Goal: Task Accomplishment & Management: Complete application form

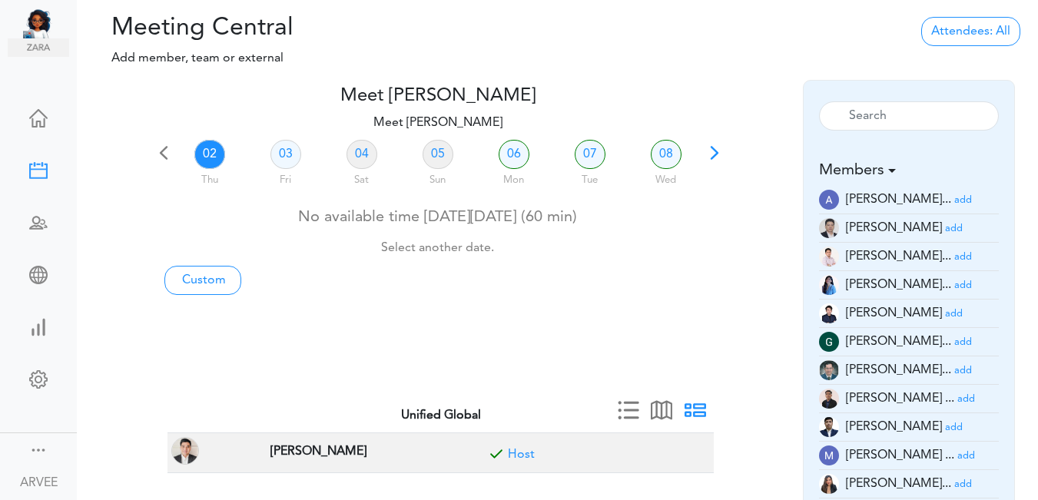
click at [711, 154] on span at bounding box center [715, 159] width 22 height 22
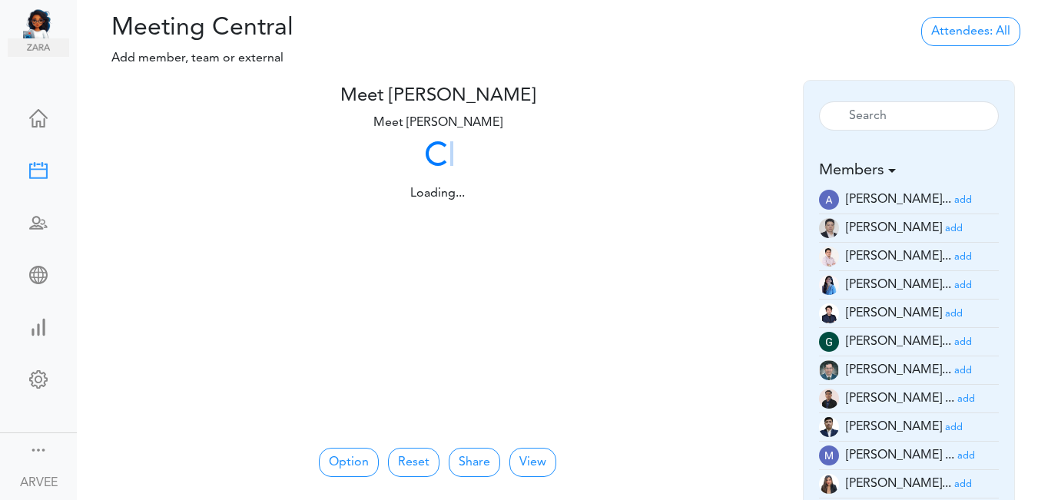
click at [712, 154] on div "Loading... Loading..." at bounding box center [438, 169] width 570 height 68
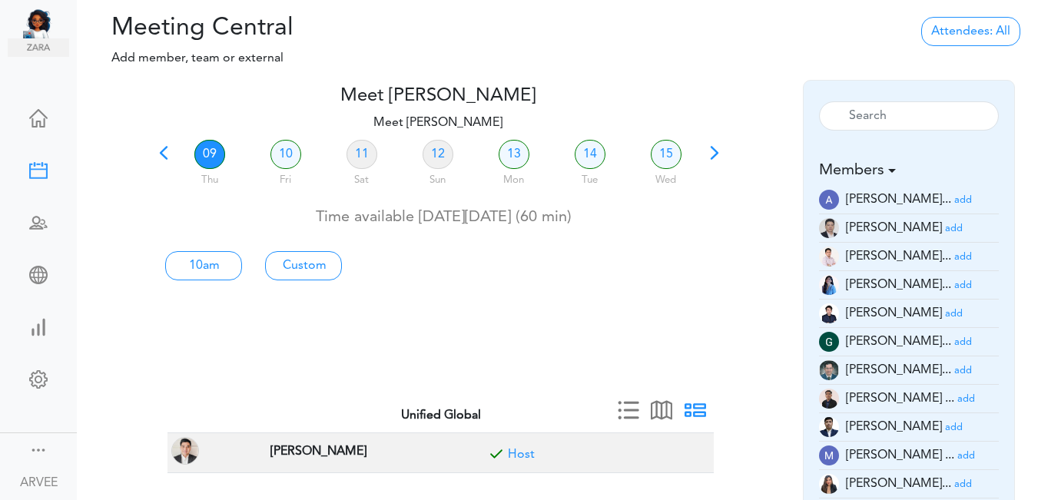
click at [712, 151] on span at bounding box center [715, 159] width 22 height 22
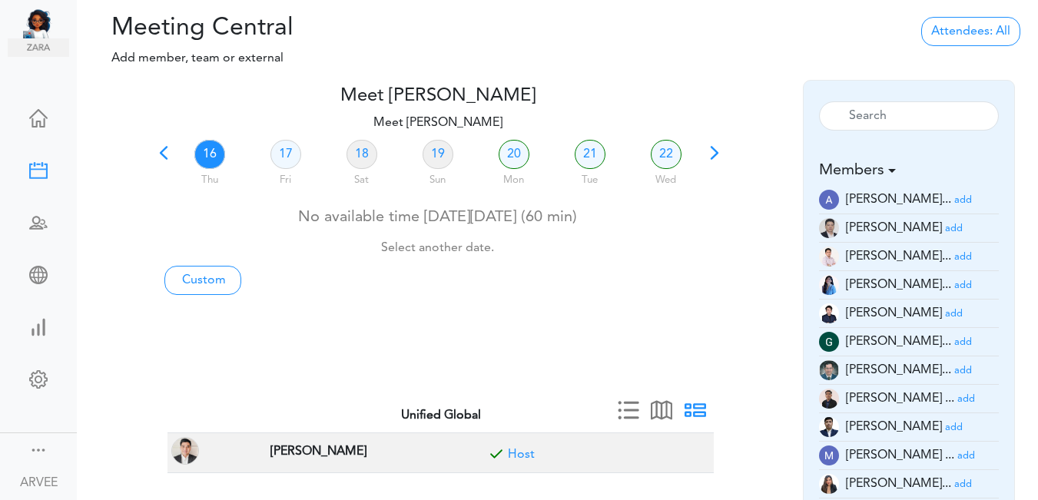
click at [210, 151] on link "16" at bounding box center [209, 154] width 31 height 29
click at [211, 280] on link "Custom" at bounding box center [202, 280] width 77 height 29
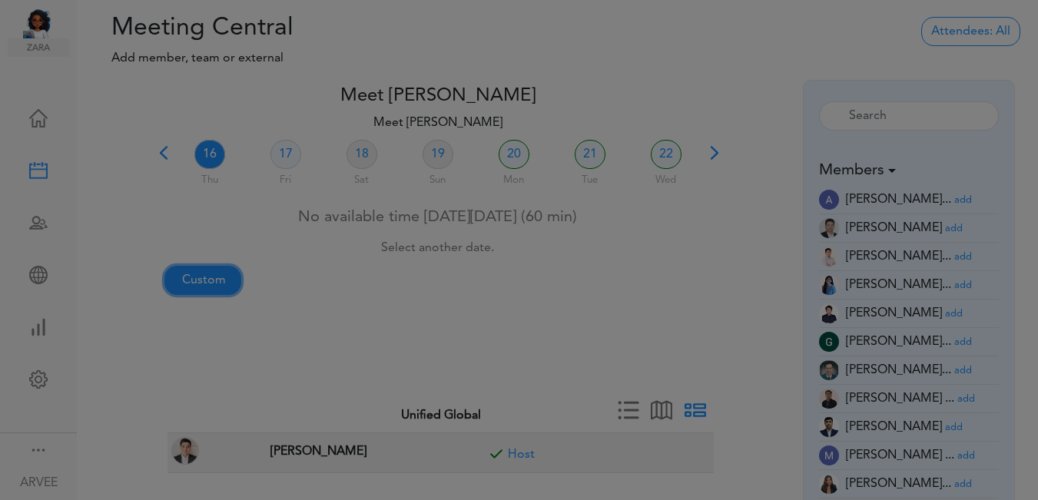
type input "Meet [PERSON_NAME]"
type input "[URL][DOMAIN_NAME][SECURITY_DATA]"
click at [211, 280] on div at bounding box center [525, 250] width 1050 height 500
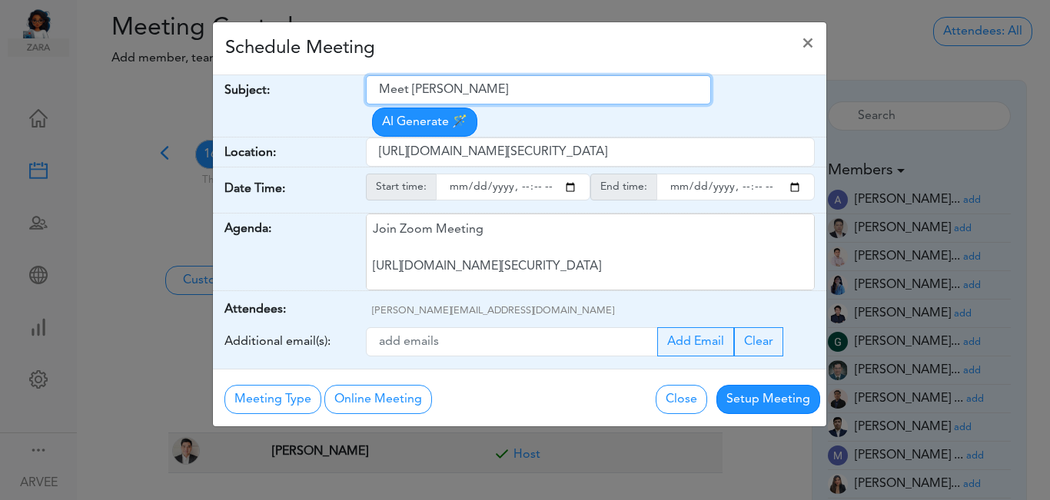
drag, startPoint x: 379, startPoint y: 89, endPoint x: 550, endPoint y: 96, distance: 171.5
click at [550, 96] on input "Meet [PERSON_NAME]" at bounding box center [538, 89] width 345 height 29
paste input "Get UP! Business Development Services, Inc. + Personal Tax | Internal Call"
type input "Get UP! Business Development Services, Inc. + Personal Tax | Internal Call"
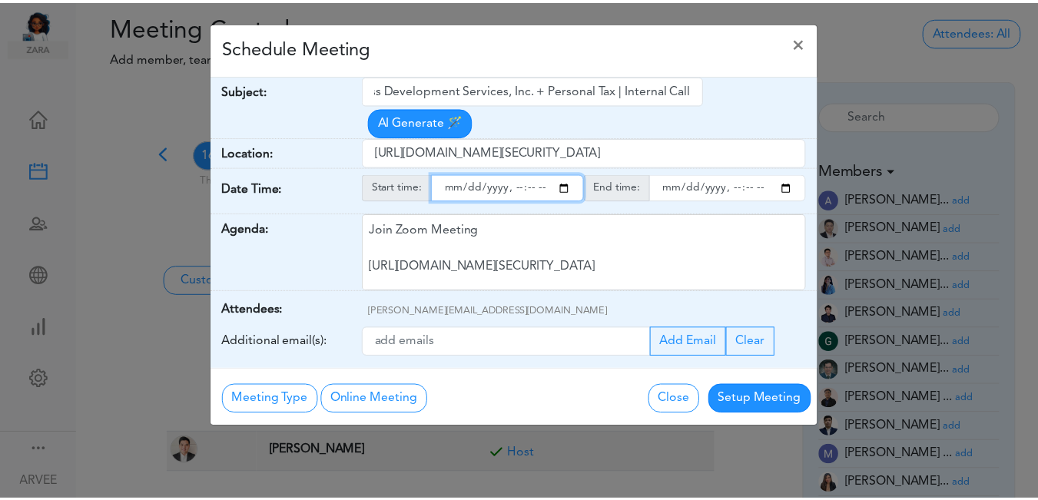
scroll to position [0, 0]
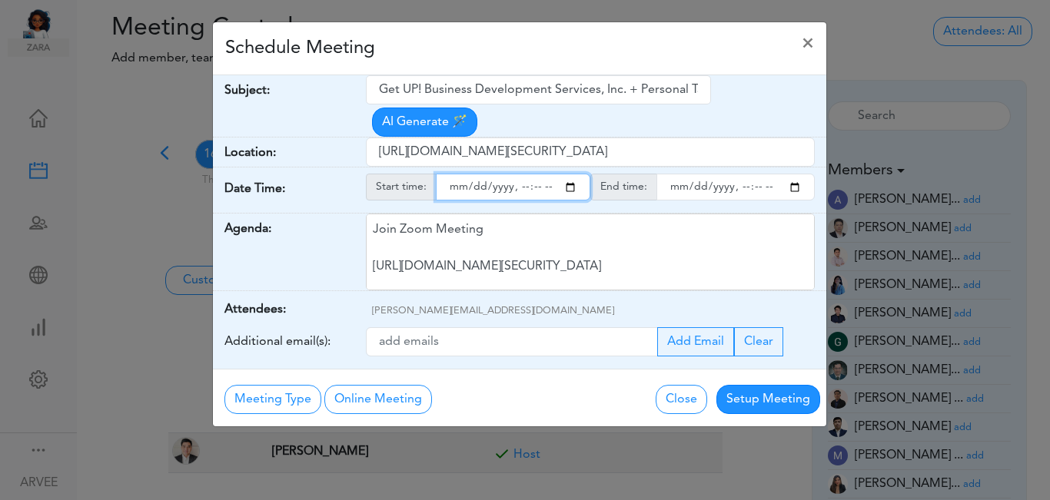
click at [570, 174] on input "starttime" at bounding box center [513, 187] width 154 height 27
click at [541, 174] on input "starttime" at bounding box center [513, 187] width 154 height 27
type input "[DATE]T19:00"
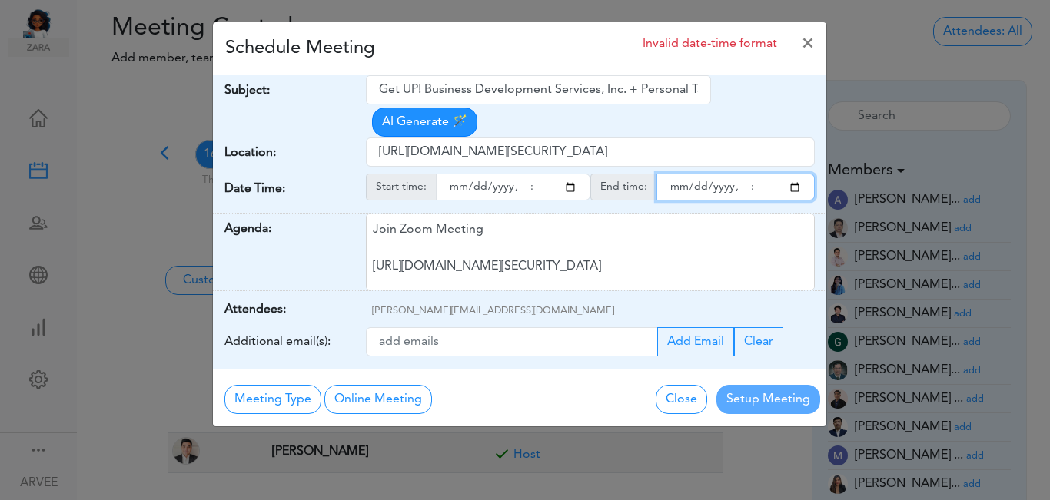
click at [794, 174] on input "endtime" at bounding box center [735, 187] width 158 height 27
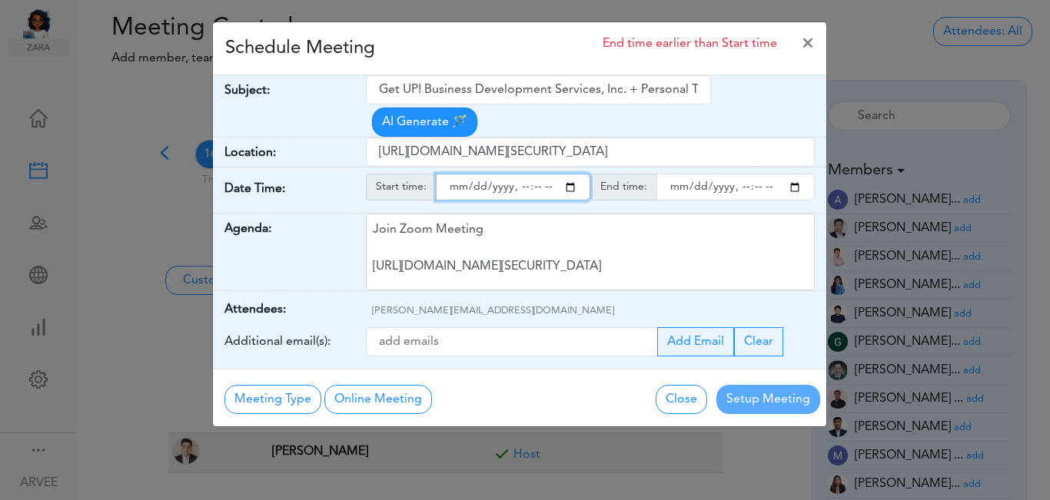
click at [756, 174] on input "endtime" at bounding box center [735, 187] width 158 height 27
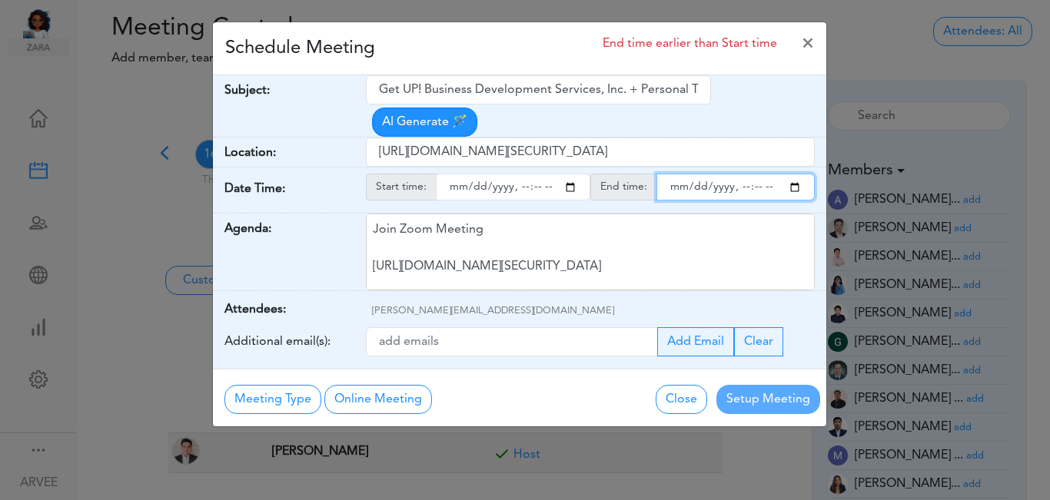
click at [756, 174] on input "endtime" at bounding box center [735, 187] width 158 height 27
type input "[DATE]T20:00"
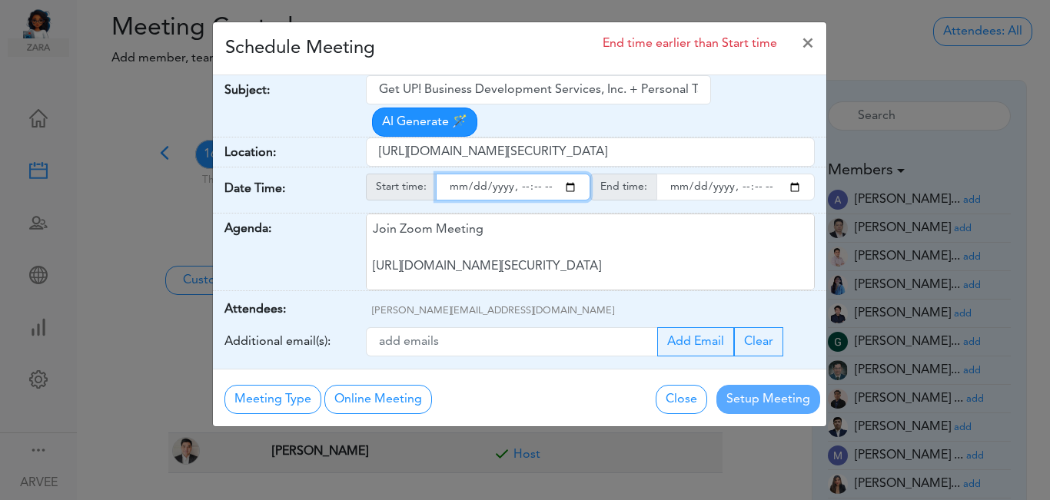
click at [573, 174] on input "starttime" at bounding box center [513, 187] width 154 height 27
type input "[DATE]T19:00"
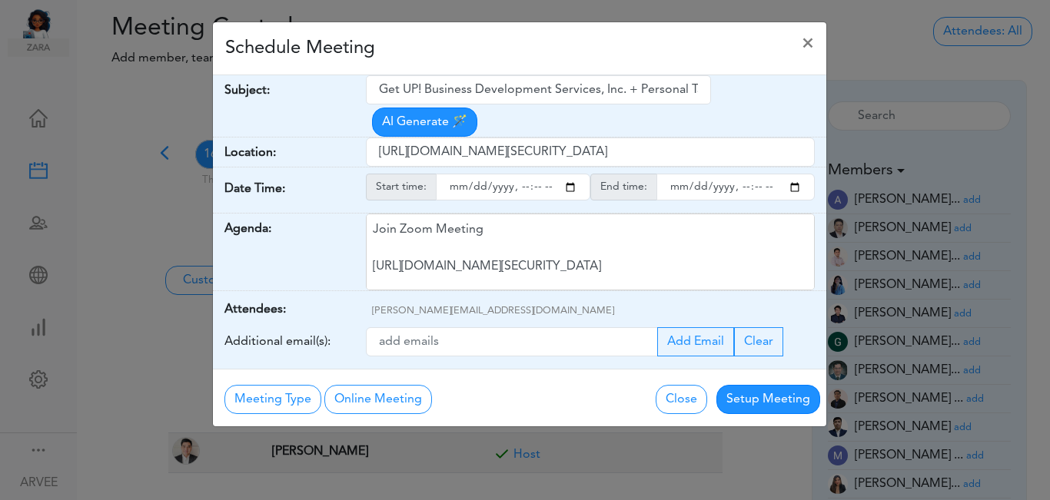
click at [496, 57] on div "Schedule Meeting ×" at bounding box center [519, 48] width 613 height 53
click at [778, 385] on button "Setup Meeting" at bounding box center [768, 399] width 104 height 29
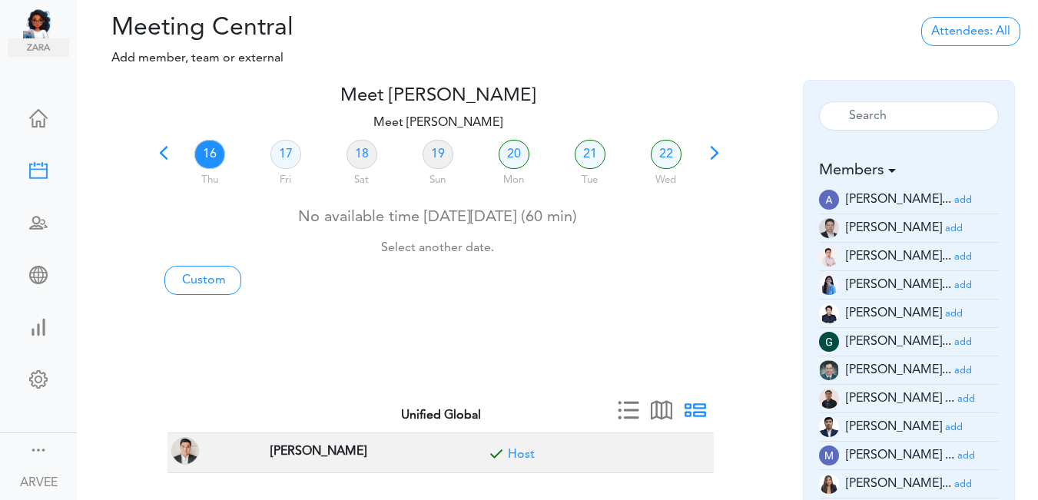
click at [164, 149] on span at bounding box center [164, 159] width 22 height 22
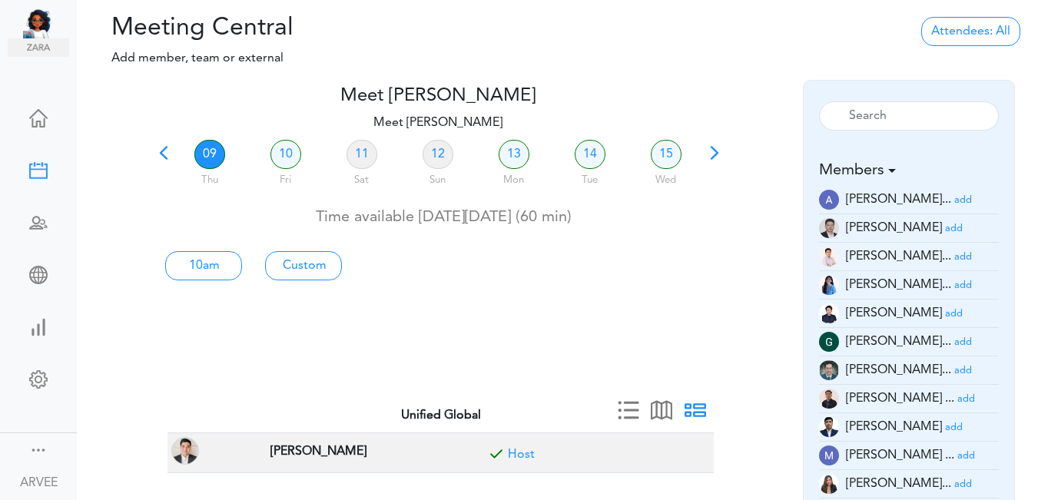
click at [165, 152] on span at bounding box center [164, 159] width 22 height 22
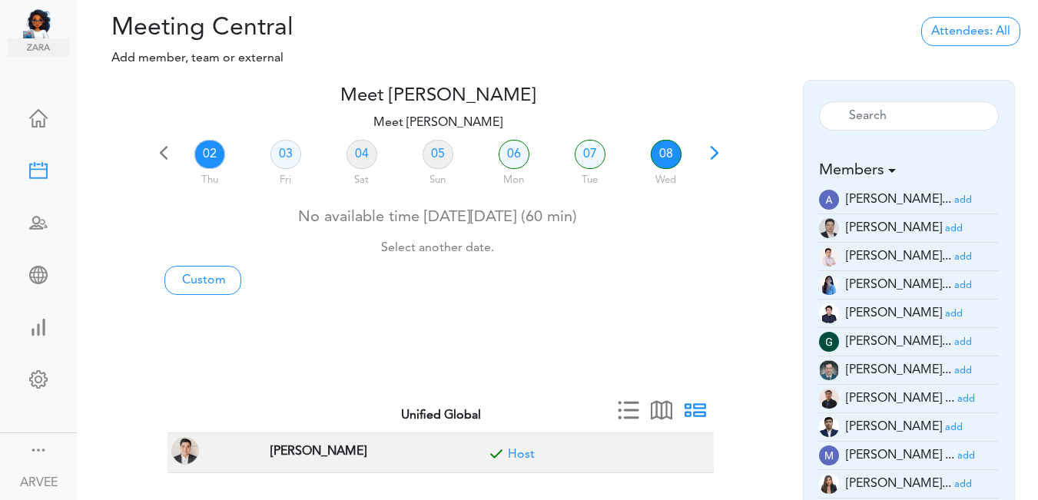
click at [661, 154] on link "08" at bounding box center [666, 154] width 31 height 29
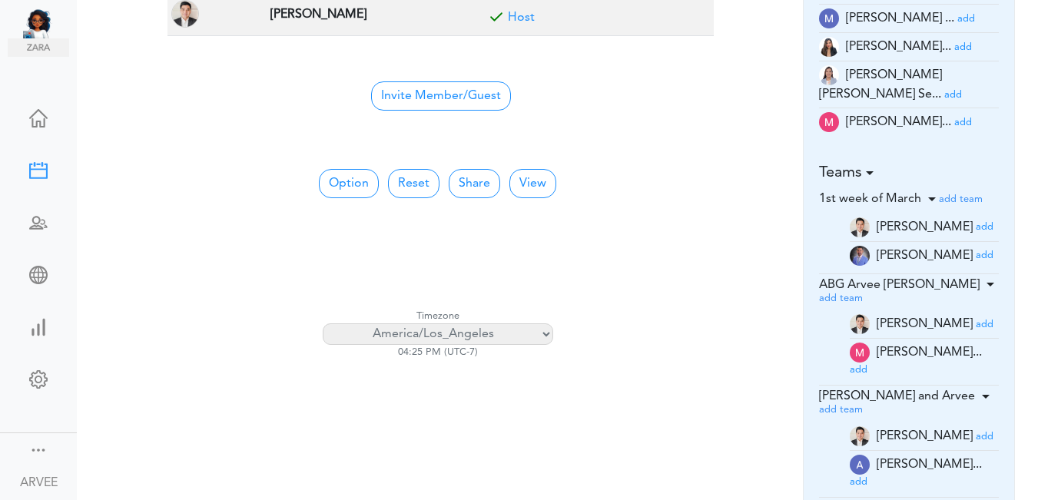
click at [955, 118] on small "add" at bounding box center [964, 123] width 18 height 10
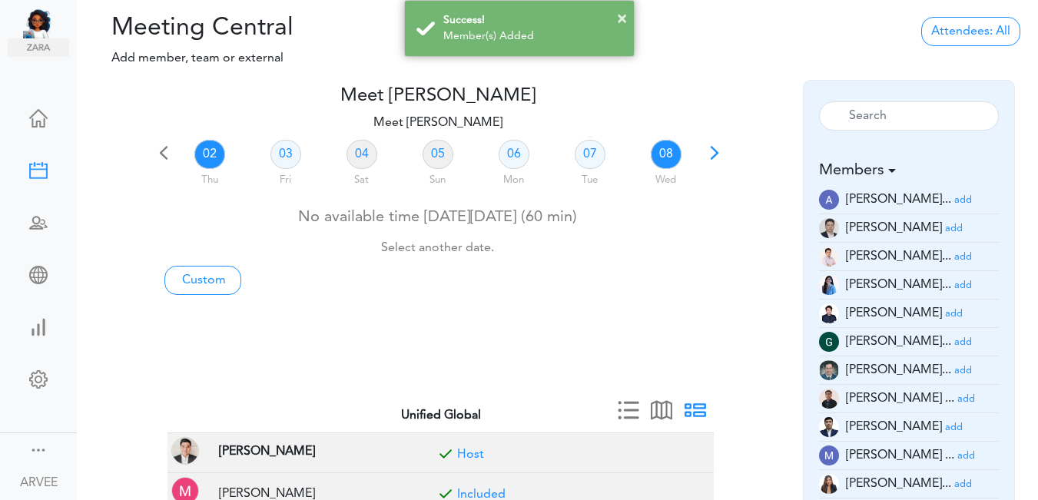
click at [665, 152] on link "08" at bounding box center [666, 154] width 31 height 29
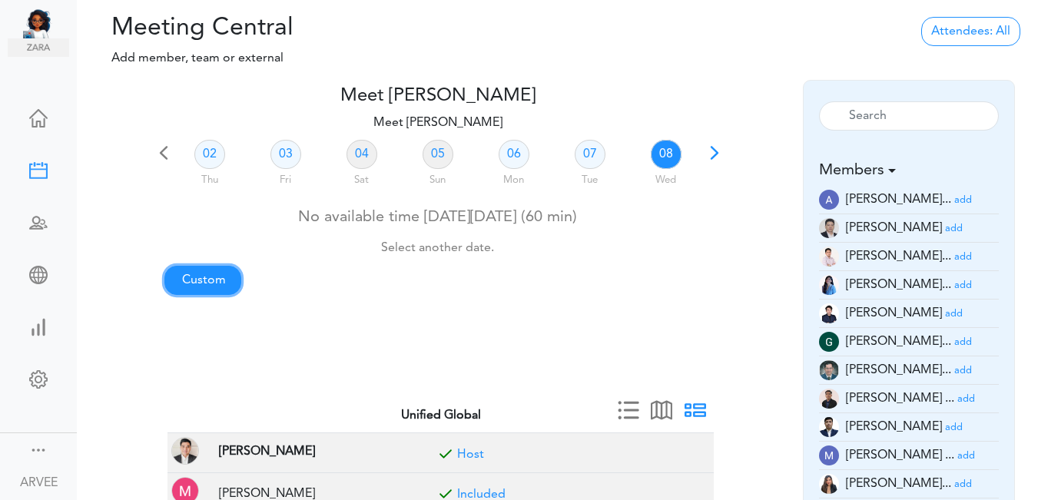
click at [213, 281] on link "Custom" at bounding box center [202, 280] width 77 height 29
type input "Meet [PERSON_NAME]"
type input "[URL][DOMAIN_NAME][SECURITY_DATA]"
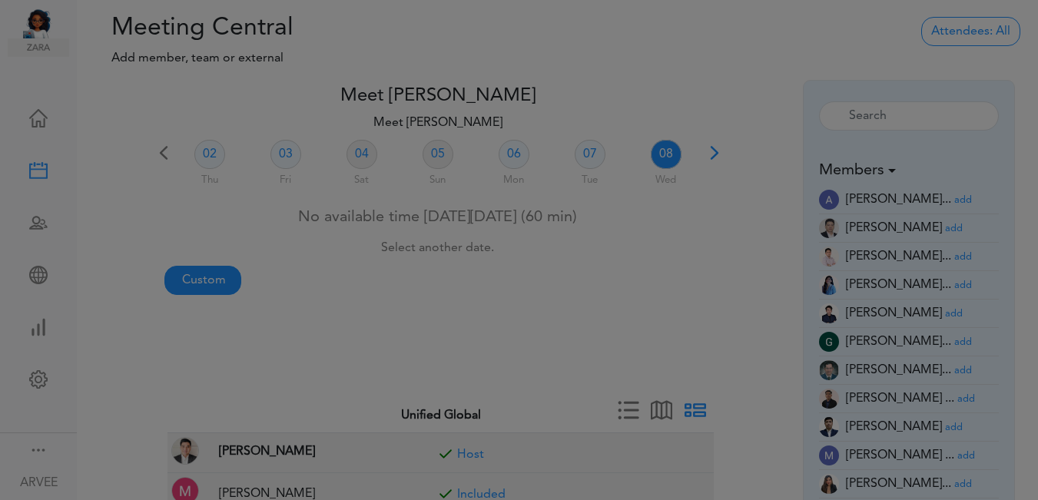
click at [213, 281] on div at bounding box center [519, 250] width 1038 height 500
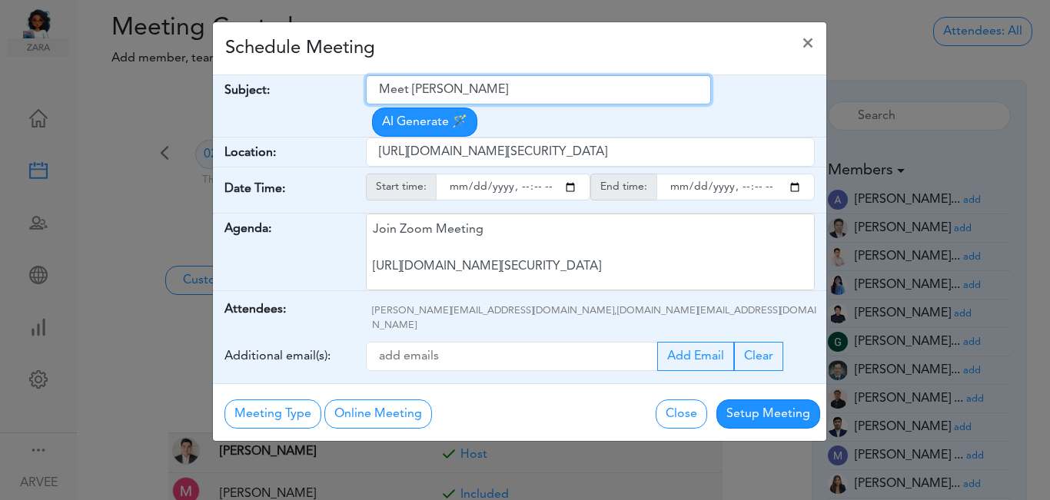
click at [383, 89] on input "Meet [PERSON_NAME]" at bounding box center [538, 89] width 345 height 29
drag, startPoint x: 384, startPoint y: 88, endPoint x: 523, endPoint y: 97, distance: 140.1
click at [523, 97] on input "Meet [PERSON_NAME]" at bounding box center [538, 89] width 345 height 29
paste input "[PERSON_NAME]- 2024 Tax Return and 2025 Tax Planning"
type input "[PERSON_NAME]- 2024 Tax Return and 2025 Tax Planning"
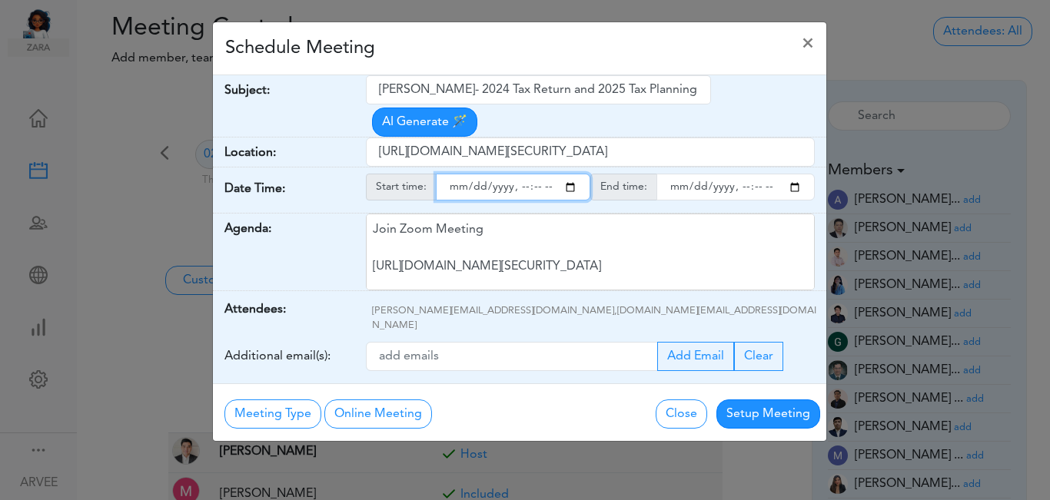
click at [573, 174] on input "starttime" at bounding box center [513, 187] width 154 height 27
click at [520, 174] on input "starttime" at bounding box center [513, 187] width 154 height 27
type input "[DATE]T15:14"
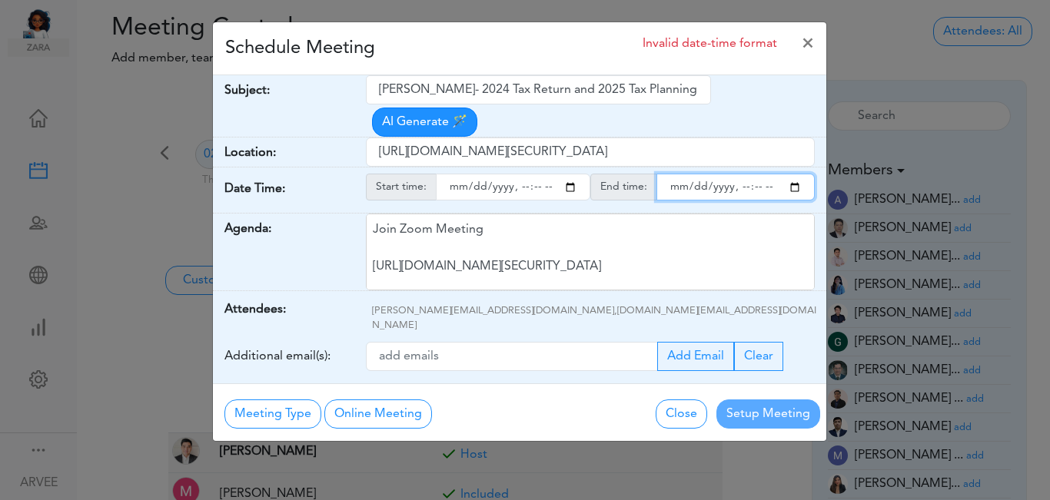
click at [795, 174] on input "endtime" at bounding box center [735, 187] width 158 height 27
click at [737, 174] on input "endtime" at bounding box center [735, 187] width 158 height 27
type input "[DATE]T16:00"
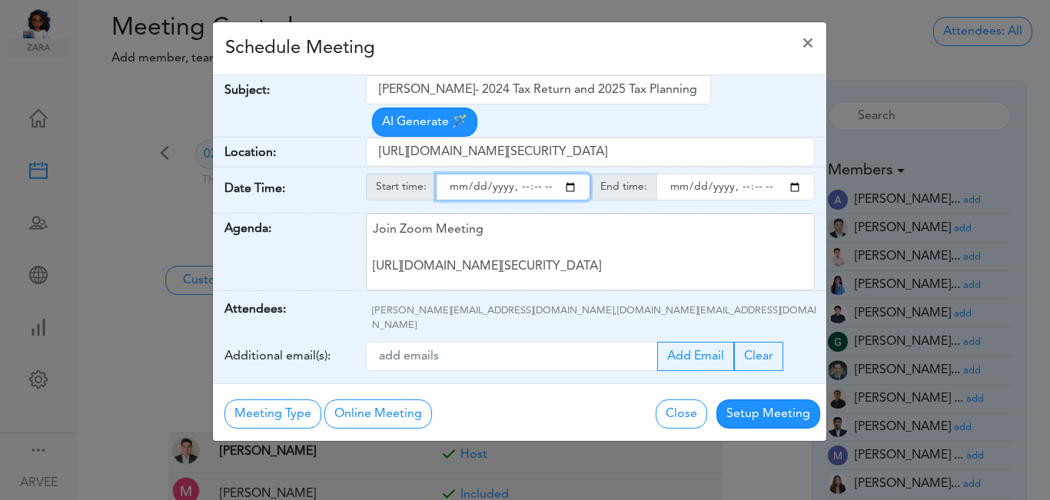
click at [537, 174] on input "starttime" at bounding box center [513, 187] width 154 height 27
type input "[DATE]T15:00"
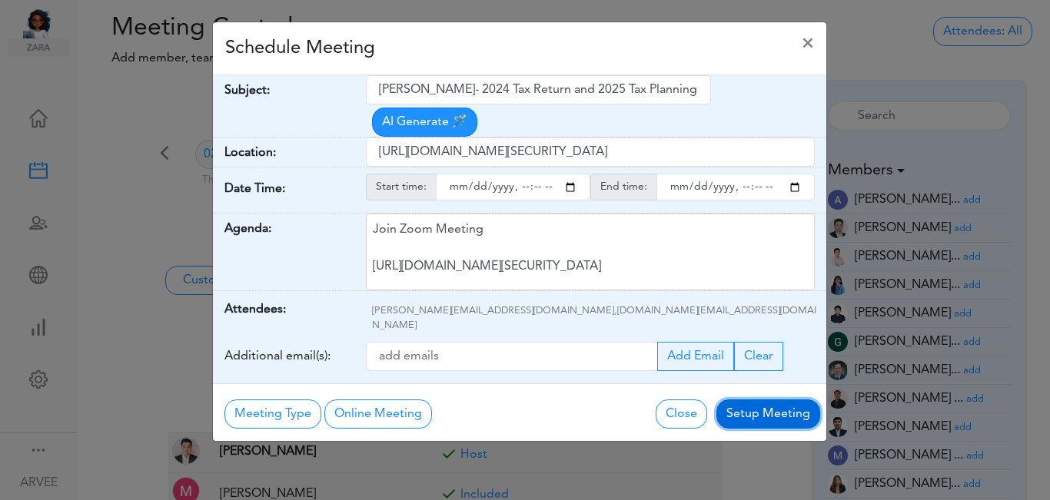
click at [752, 400] on button "Setup Meeting" at bounding box center [768, 414] width 104 height 29
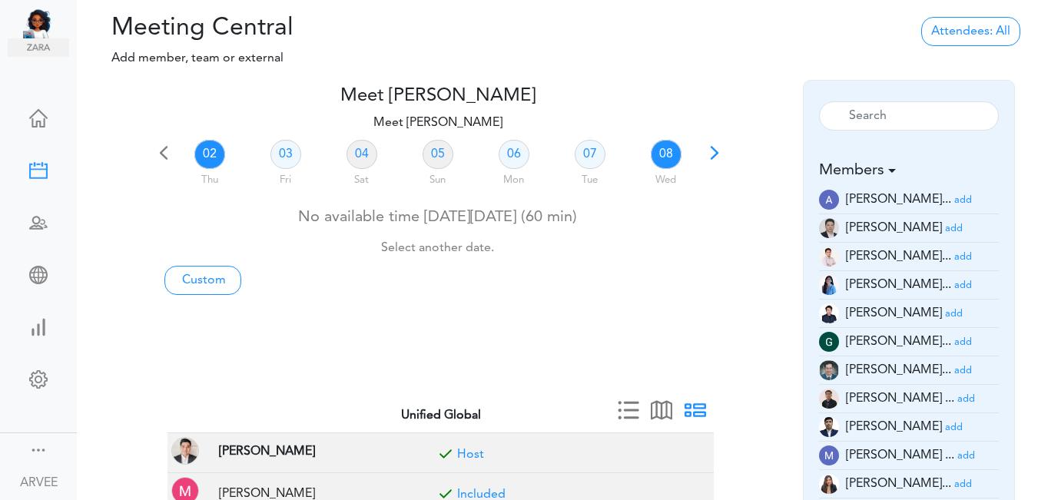
click at [662, 158] on link "08" at bounding box center [666, 154] width 31 height 29
click at [197, 275] on link "Custom" at bounding box center [202, 280] width 77 height 29
type input "Meet [PERSON_NAME]"
type input "[URL][DOMAIN_NAME][SECURITY_DATA]"
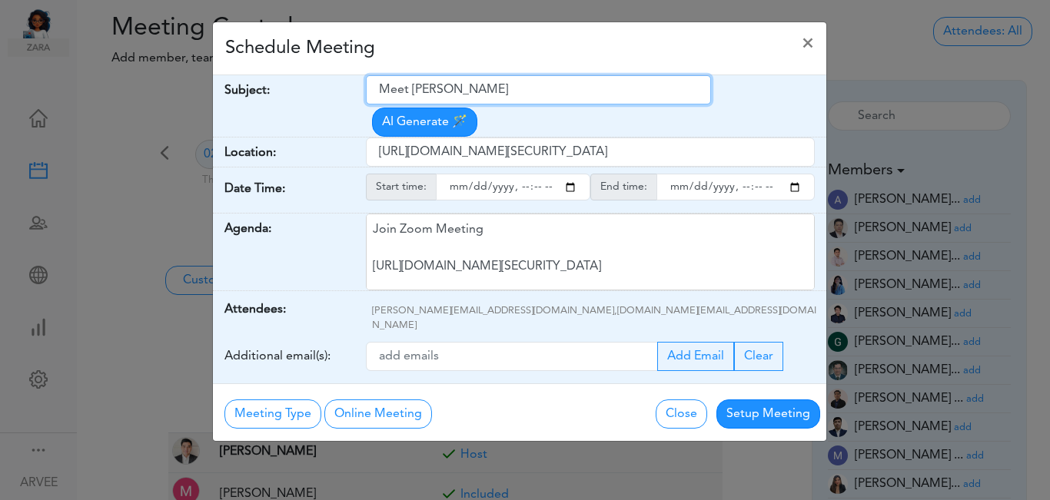
drag, startPoint x: 374, startPoint y: 88, endPoint x: 548, endPoint y: 87, distance: 173.7
click at [548, 87] on input "Meet [PERSON_NAME]" at bounding box center [538, 89] width 345 height 29
paste input "Internal Meeting"
type input "Internal Meeting"
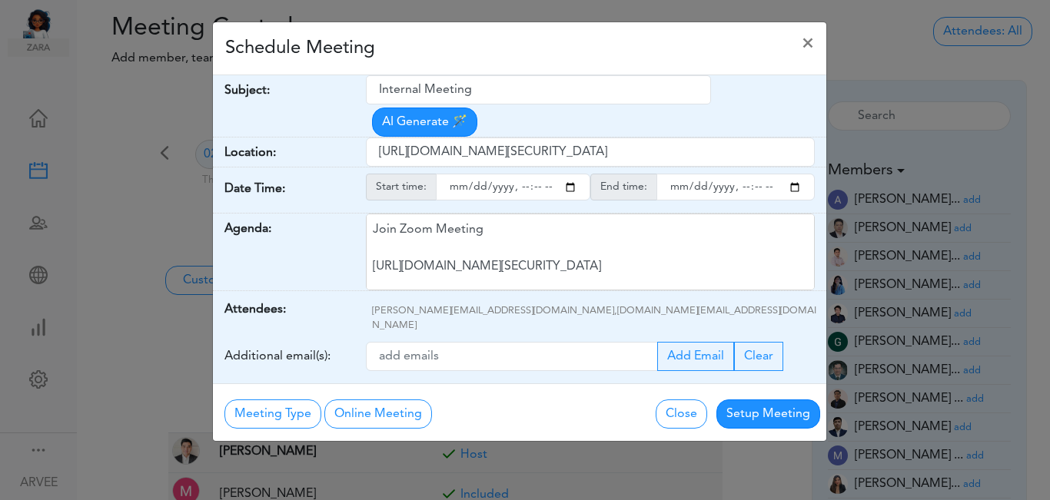
click at [555, 397] on div "Change Close Setup Meeting" at bounding box center [684, 413] width 307 height 32
click at [569, 174] on input "starttime" at bounding box center [513, 187] width 154 height 27
click at [521, 174] on input "starttime" at bounding box center [513, 187] width 154 height 27
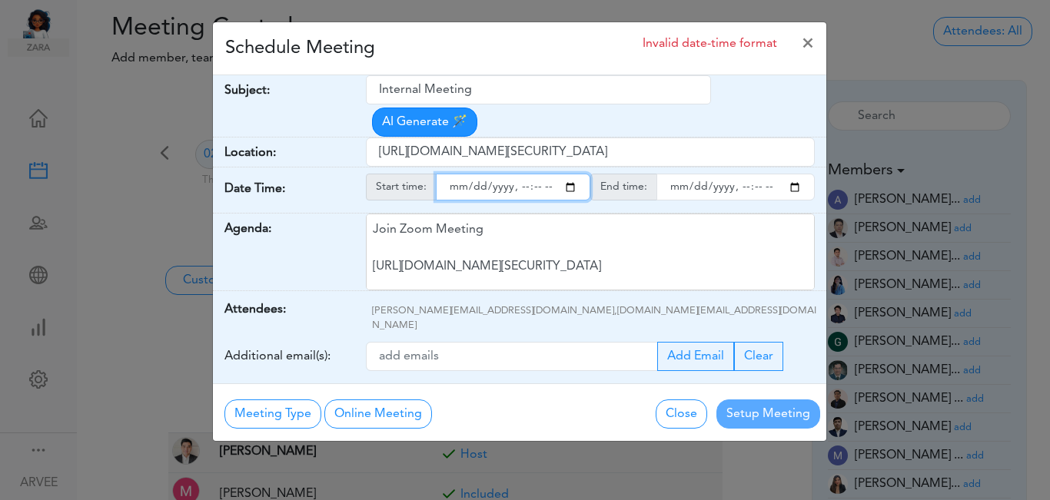
type input "[DATE]T14:17"
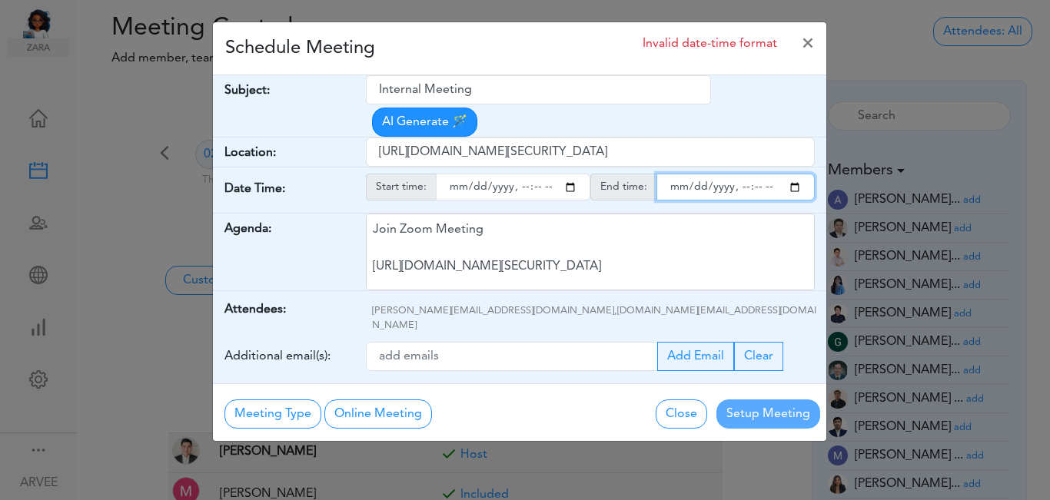
click at [794, 174] on input "endtime" at bounding box center [735, 187] width 158 height 27
click at [742, 174] on input "endtime" at bounding box center [735, 187] width 158 height 27
type input "[DATE]T15:00"
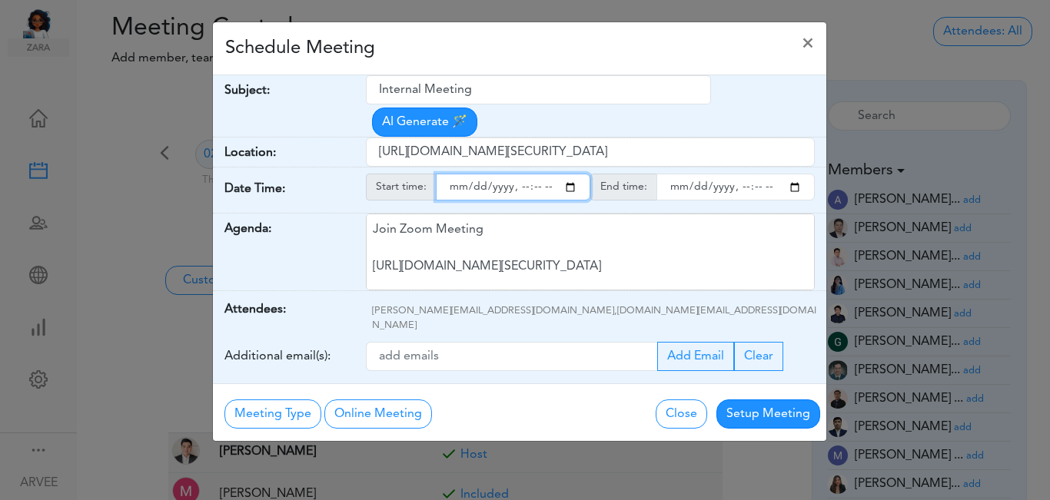
click at [539, 174] on input "starttime" at bounding box center [513, 187] width 154 height 27
type input "[DATE]T14:30"
click at [516, 54] on div "Schedule Meeting ×" at bounding box center [519, 48] width 613 height 53
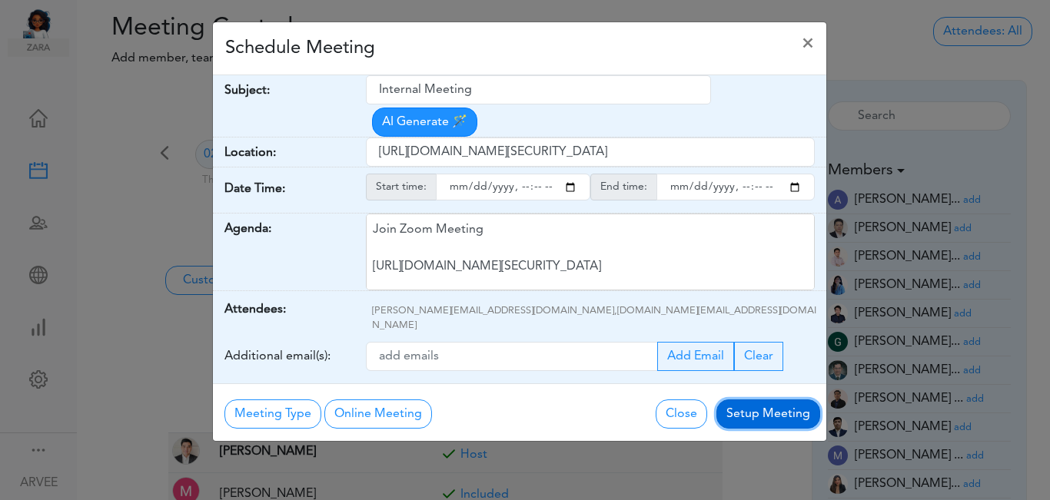
click at [742, 400] on button "Setup Meeting" at bounding box center [768, 414] width 104 height 29
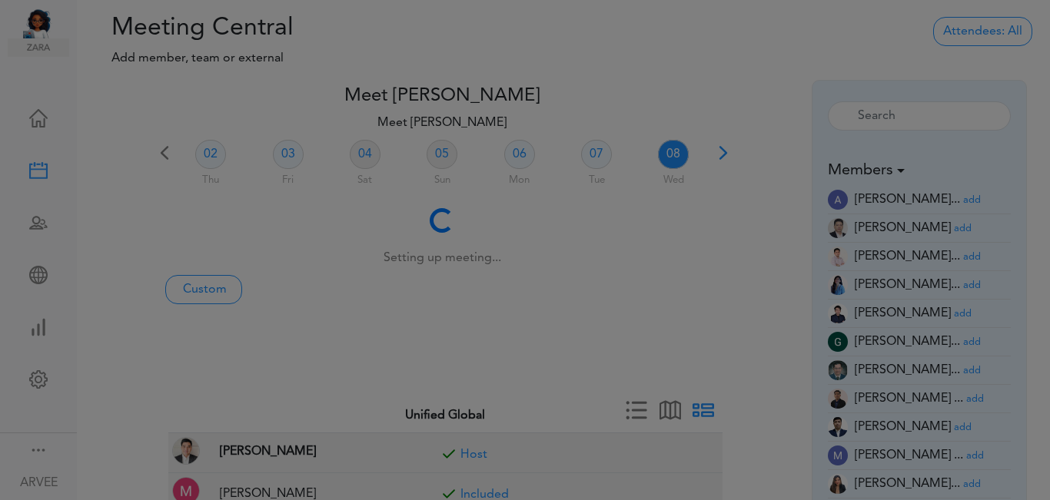
click at [742, 371] on div "Meeting Type No Meeting Type Online Meeting Zoom Meeting Google Meeting Outlook…" at bounding box center [519, 374] width 613 height 58
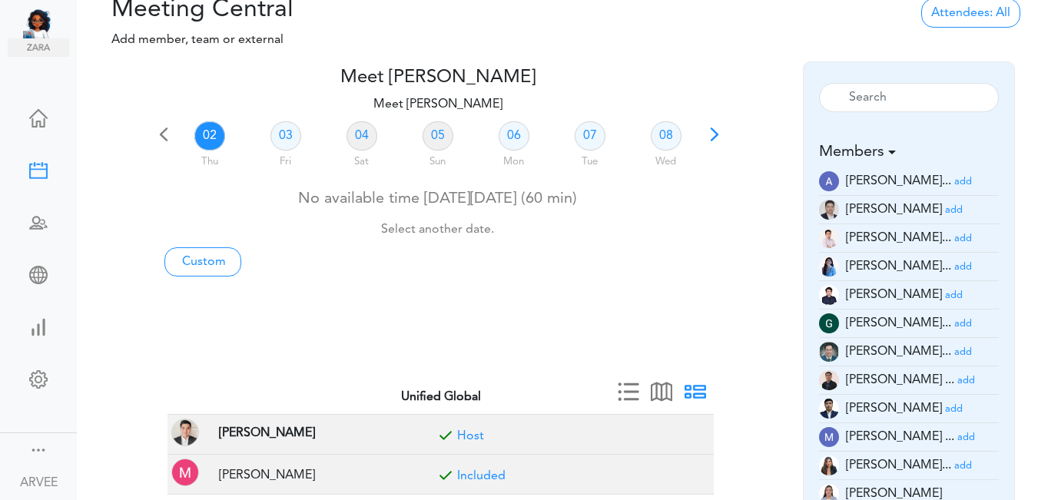
scroll to position [28, 0]
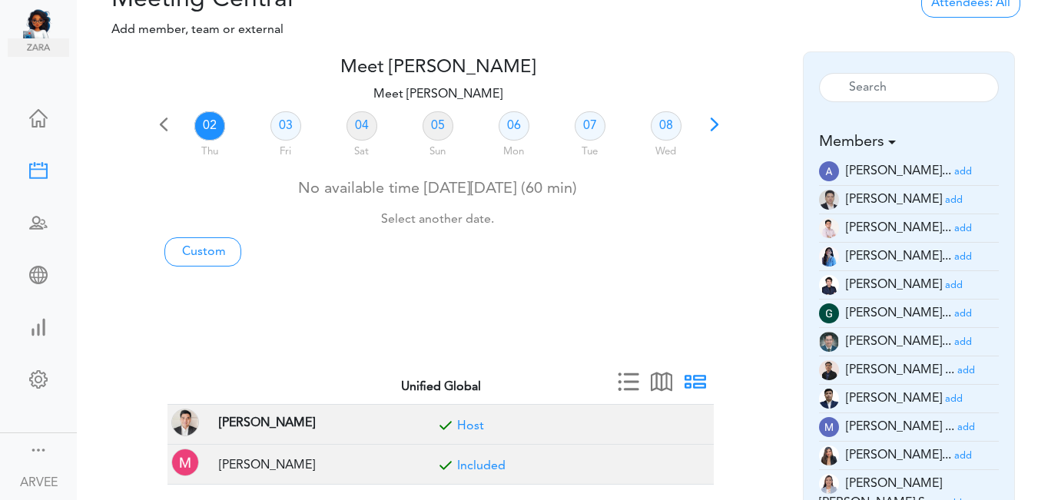
click at [711, 122] on span at bounding box center [715, 130] width 22 height 22
click at [517, 127] on link "13" at bounding box center [514, 125] width 31 height 29
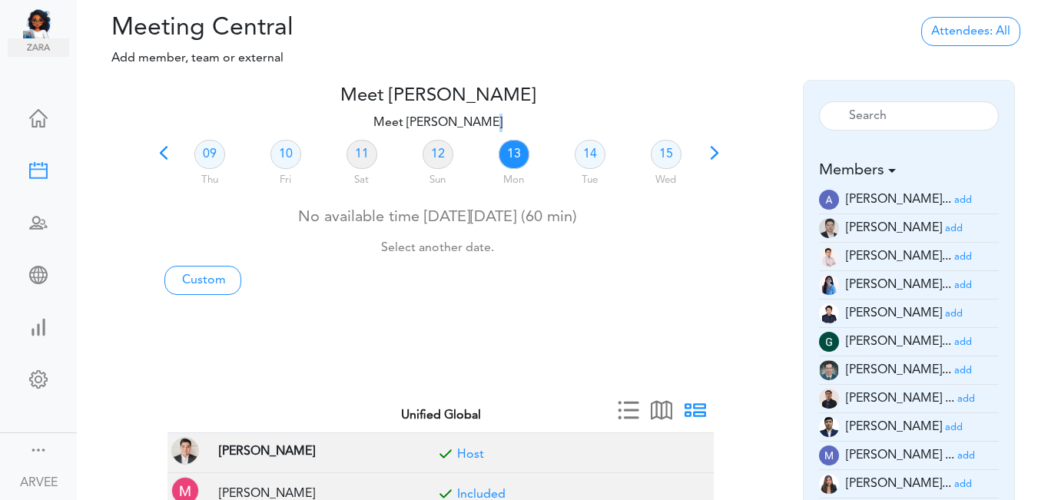
click at [517, 127] on p "Meet [PERSON_NAME]" at bounding box center [438, 123] width 570 height 18
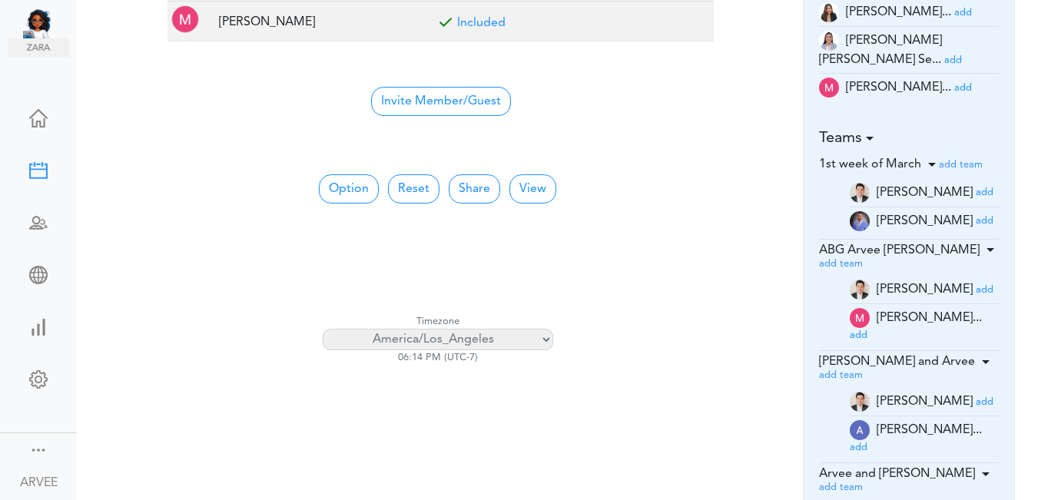
scroll to position [470, 0]
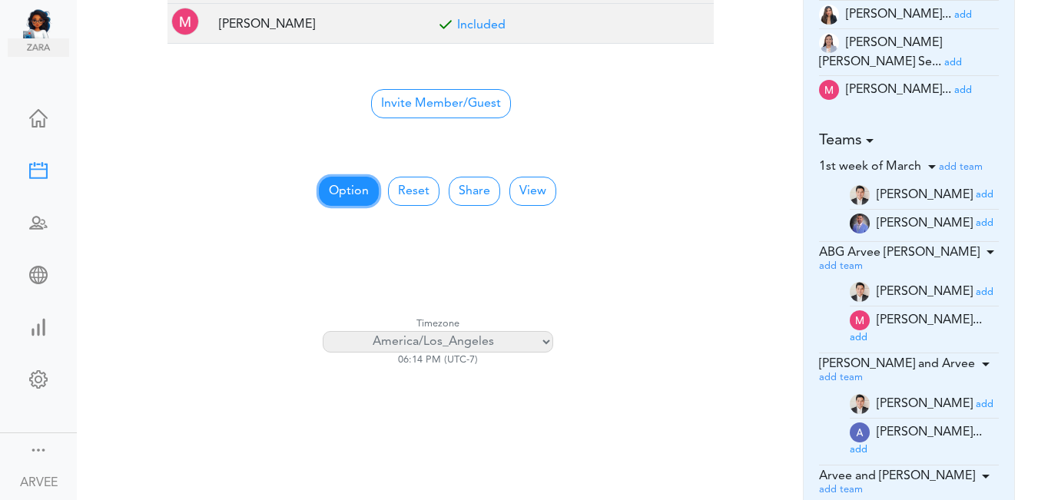
click at [358, 184] on button "Option" at bounding box center [349, 191] width 60 height 29
click at [354, 184] on button "Option" at bounding box center [349, 191] width 60 height 29
click at [354, 188] on button "Option" at bounding box center [349, 191] width 60 height 29
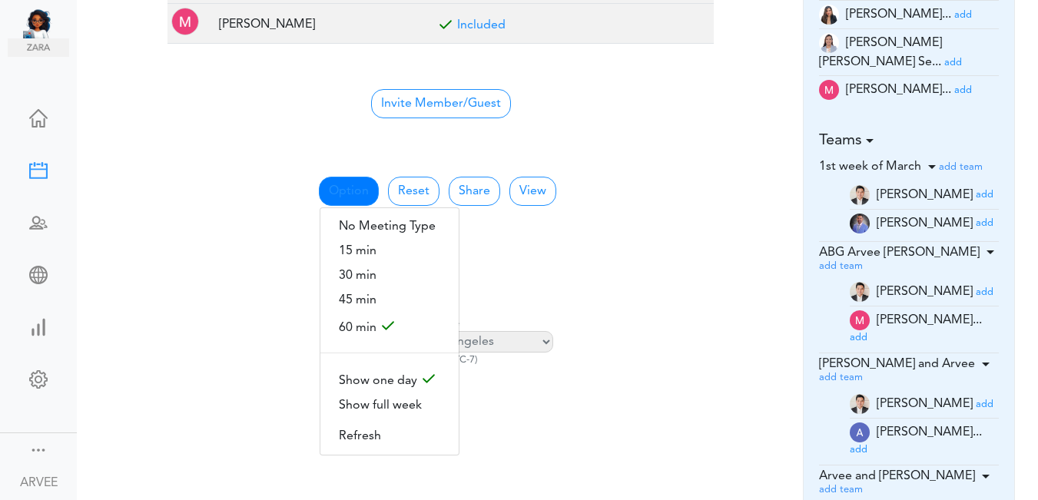
click at [751, 80] on div at bounding box center [754, 35] width 57 height 210
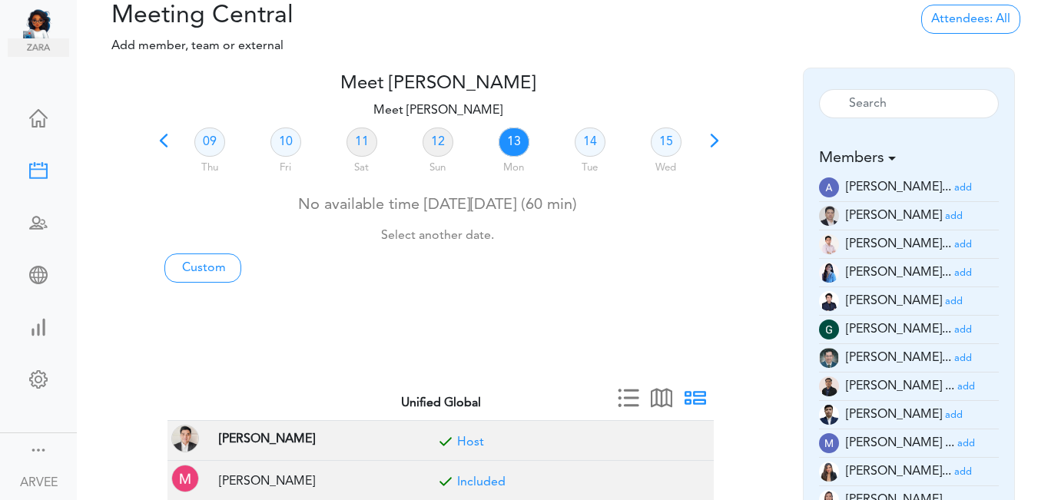
scroll to position [0, 0]
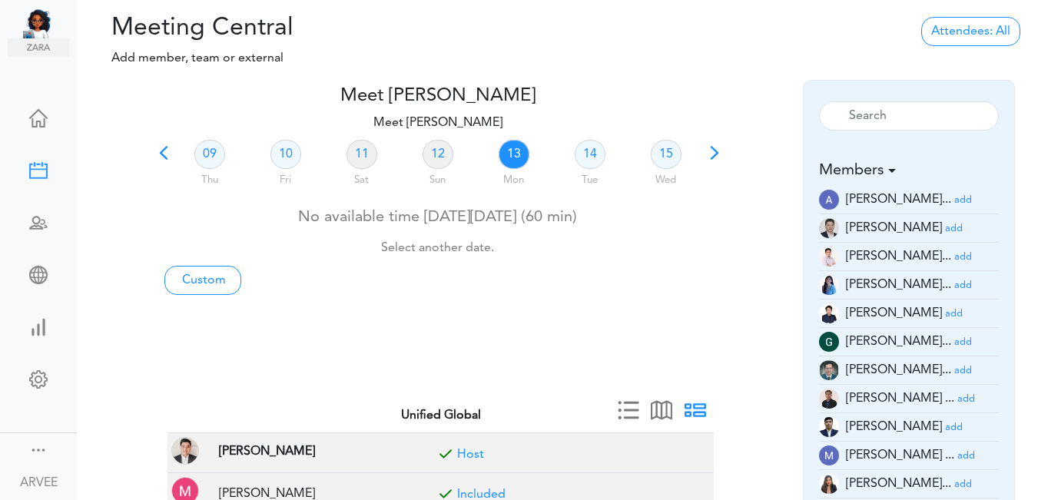
click at [511, 152] on link "13" at bounding box center [514, 154] width 31 height 29
click at [191, 281] on link "Custom" at bounding box center [202, 280] width 77 height 29
type input "Meet [PERSON_NAME]"
type input "[URL][DOMAIN_NAME][SECURITY_DATA]"
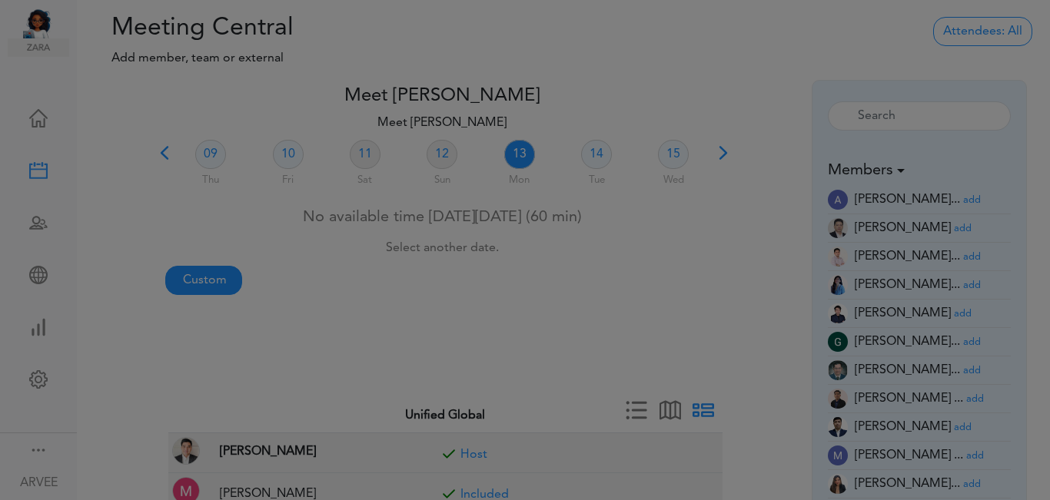
click at [191, 281] on body "Ask [PERSON_NAME] Dashboard Settings" at bounding box center [525, 250] width 1050 height 500
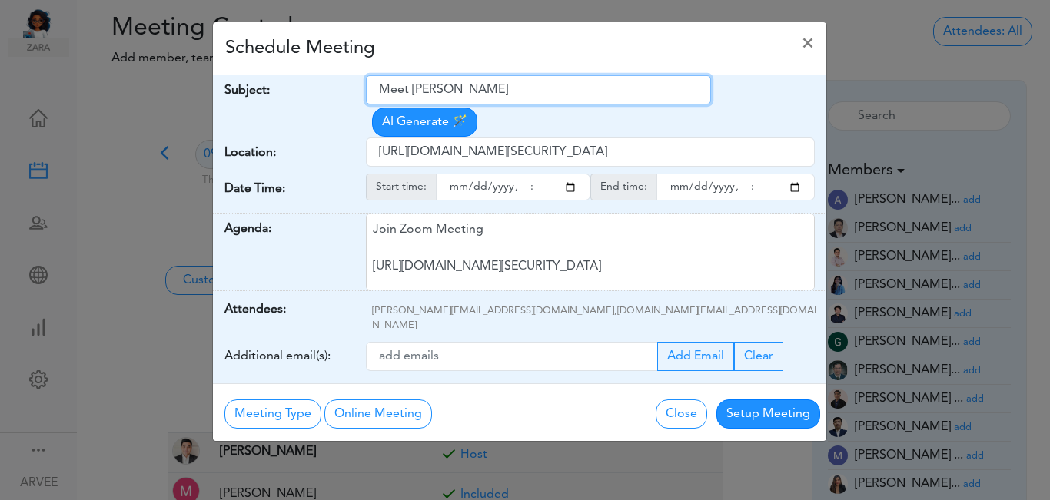
click at [385, 89] on input "Meet [PERSON_NAME]" at bounding box center [538, 89] width 345 height 29
drag, startPoint x: 385, startPoint y: 89, endPoint x: 511, endPoint y: 85, distance: 126.1
click at [511, 85] on input "Meet [PERSON_NAME]" at bounding box center [538, 89] width 345 height 29
paste input "Tax Planning Questions"
type input "Tax Planning Questions"
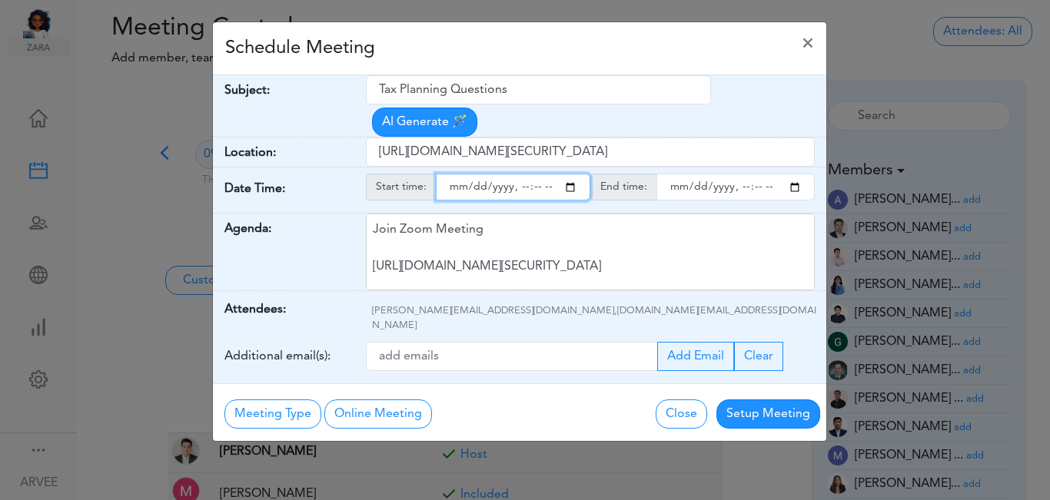
click at [568, 174] on input "starttime" at bounding box center [513, 187] width 154 height 27
click at [519, 174] on input "starttime" at bounding box center [513, 187] width 154 height 27
type input "[DATE]T15:20"
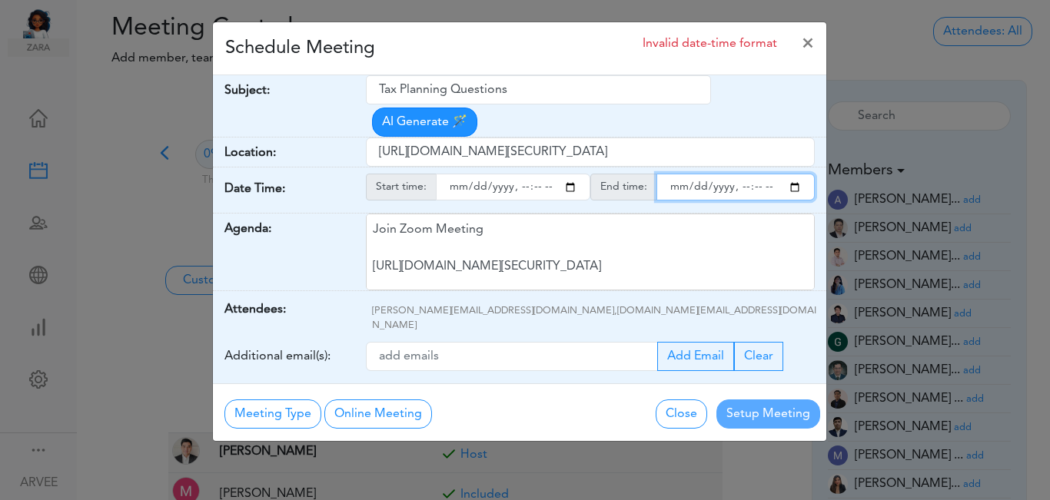
click at [794, 174] on input "endtime" at bounding box center [735, 187] width 158 height 27
click at [741, 174] on input "endtime" at bounding box center [735, 187] width 158 height 27
type input "[DATE]T16:00"
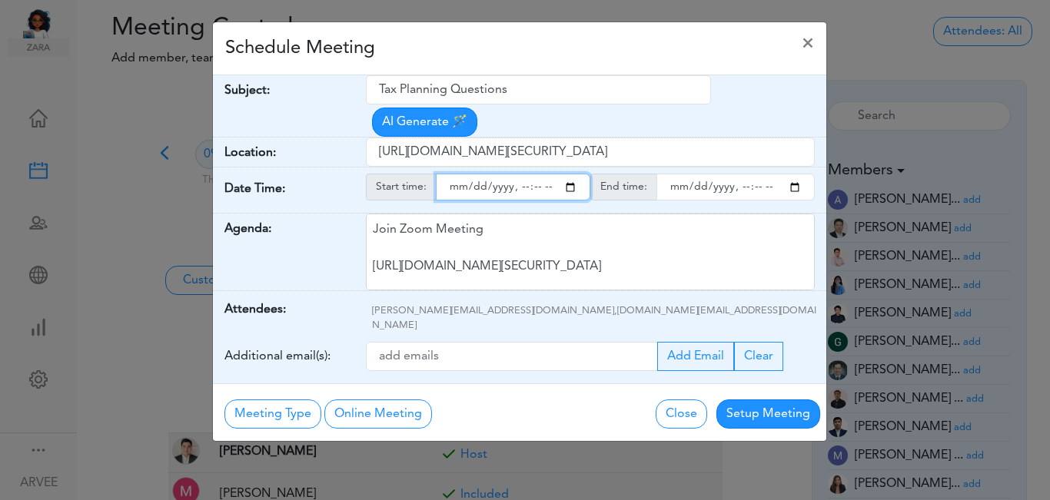
click at [536, 174] on input "starttime" at bounding box center [513, 187] width 154 height 27
type input "[DATE]T15:15"
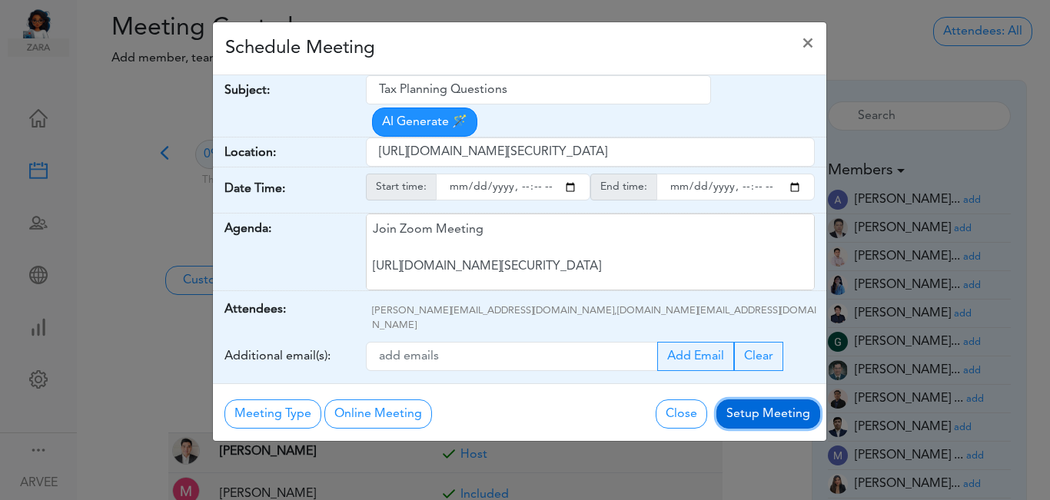
click at [759, 400] on button "Setup Meeting" at bounding box center [768, 414] width 104 height 29
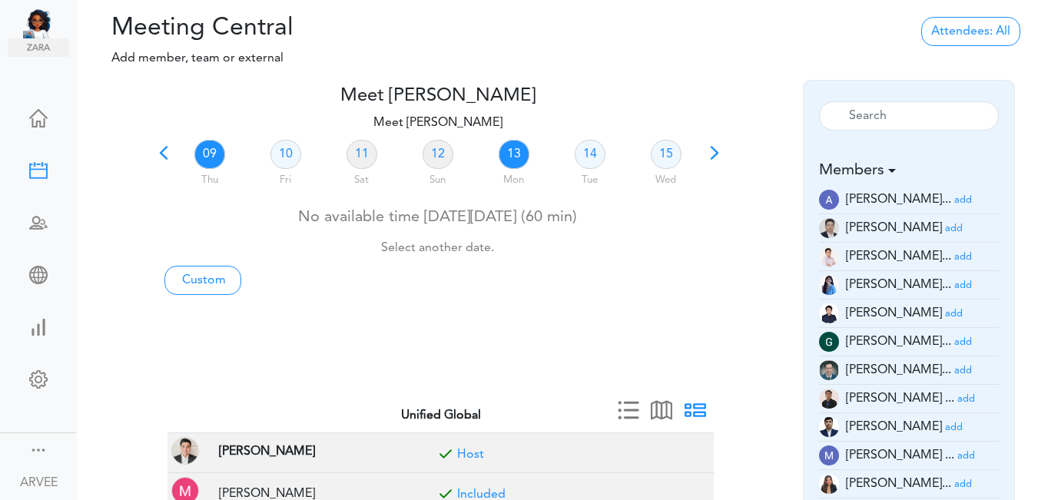
click at [512, 154] on link "13" at bounding box center [514, 154] width 31 height 29
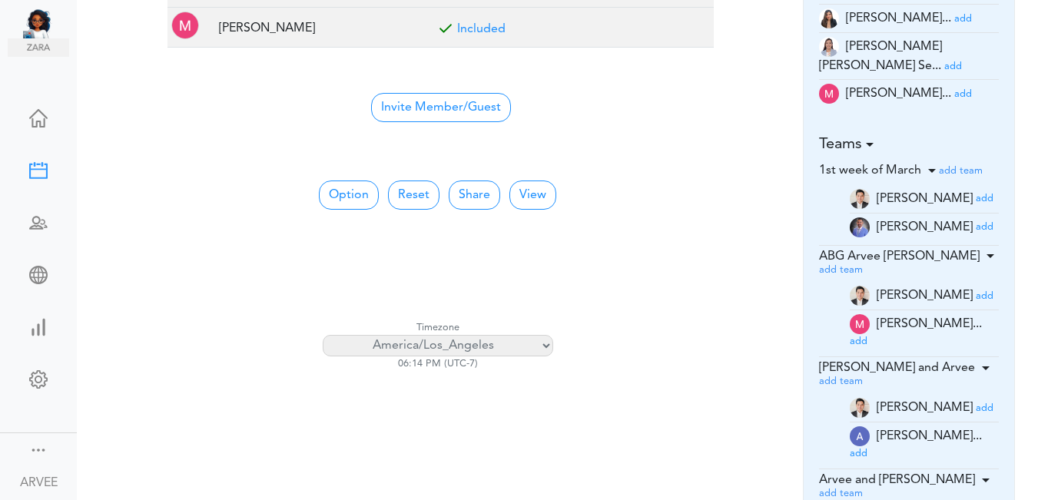
scroll to position [470, 0]
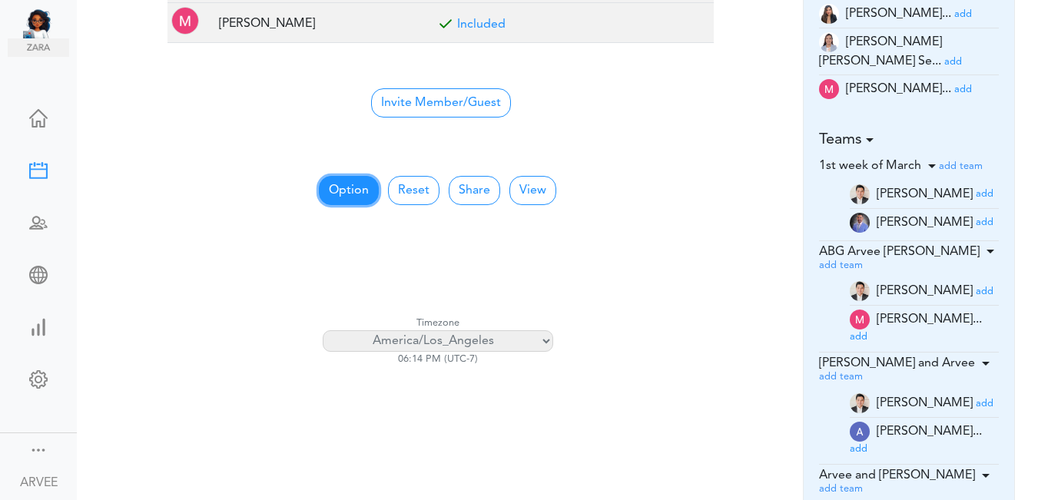
click at [337, 181] on button "Option" at bounding box center [349, 190] width 60 height 29
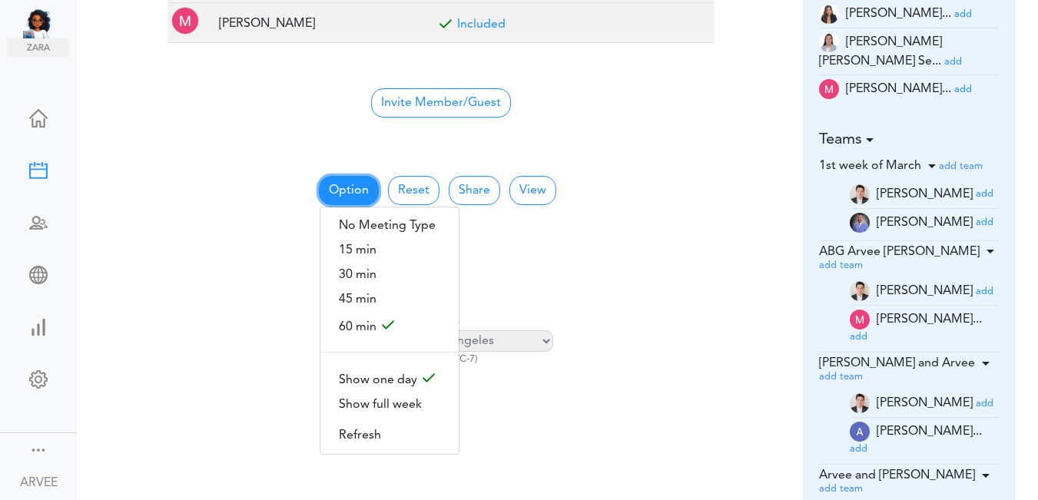
click at [337, 181] on button "Option" at bounding box center [349, 190] width 60 height 29
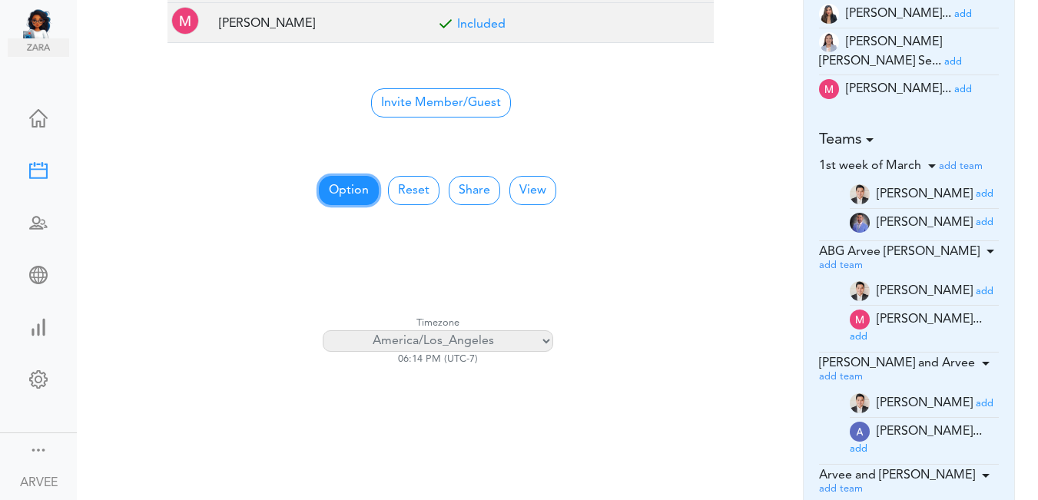
click at [337, 181] on button "Option" at bounding box center [349, 190] width 60 height 29
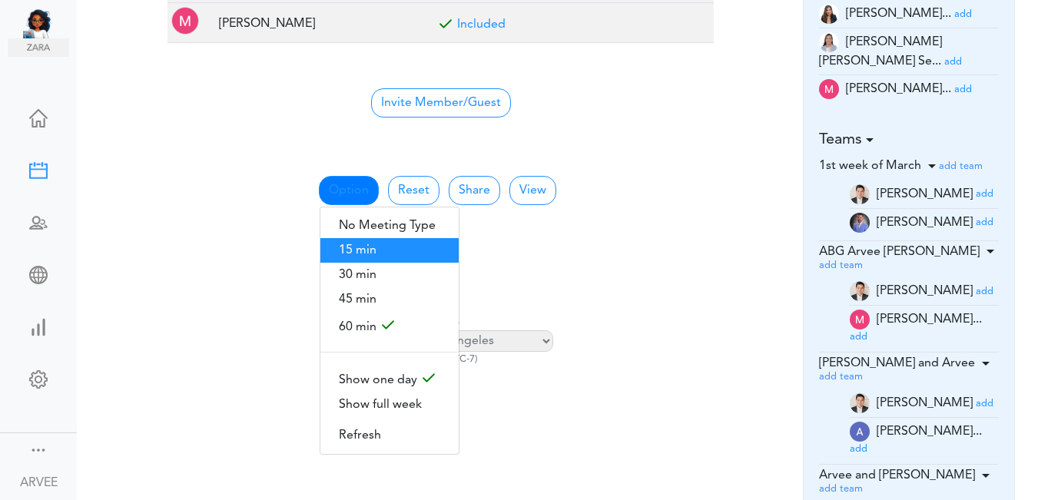
click at [360, 244] on span "15 min" at bounding box center [389, 250] width 138 height 25
click at [361, 244] on div "Calendar View for All Meetings 8:00 AM - - - 9:00 AM - - - 10:00 AM - - - 11:00…" at bounding box center [437, 242] width 546 height 74
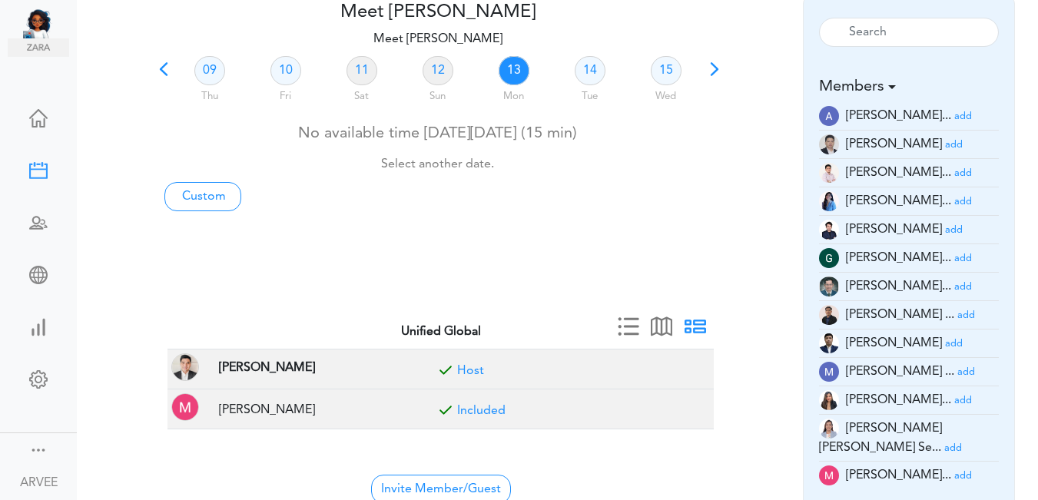
scroll to position [29, 0]
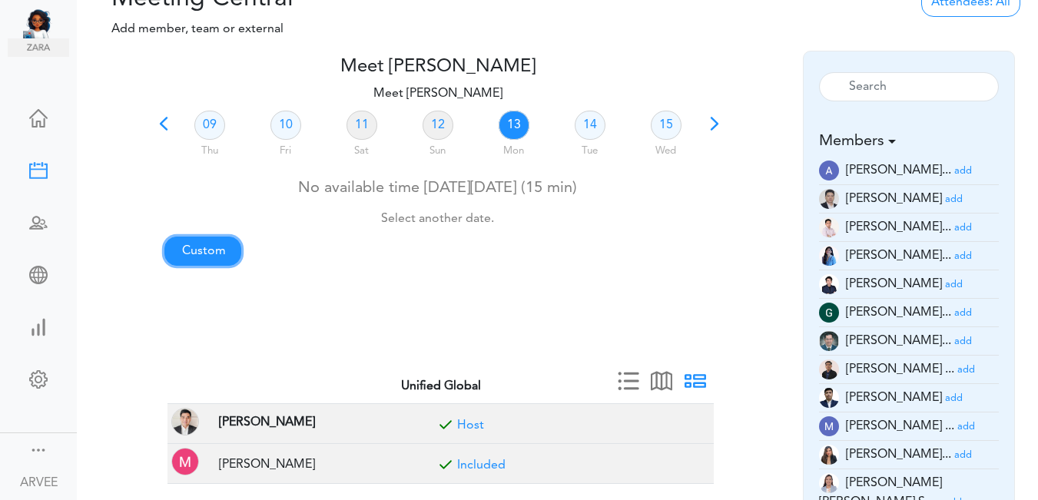
click at [197, 244] on link "Custom" at bounding box center [202, 251] width 77 height 29
type input "Meet [PERSON_NAME]"
type input "[URL][DOMAIN_NAME][SECURITY_DATA]"
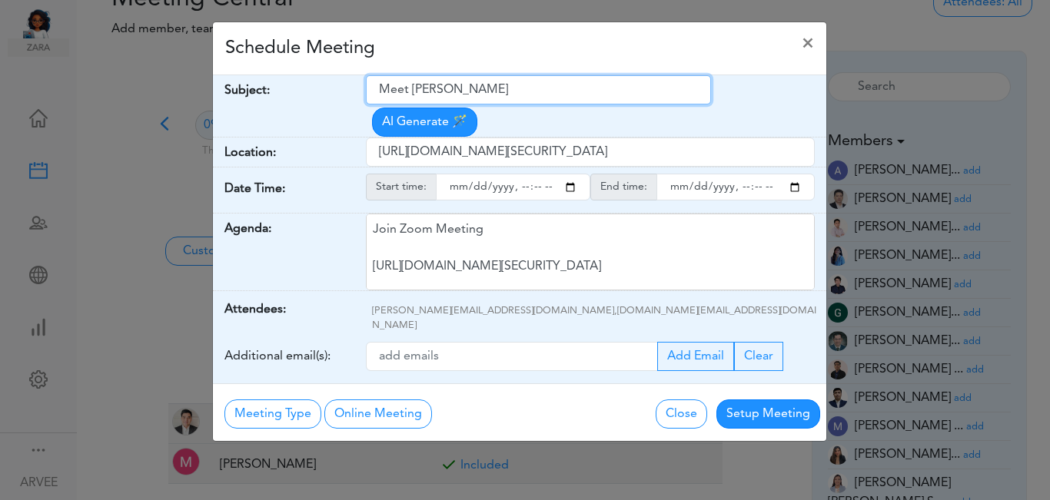
click at [380, 92] on input "Meet [PERSON_NAME]" at bounding box center [538, 89] width 345 height 29
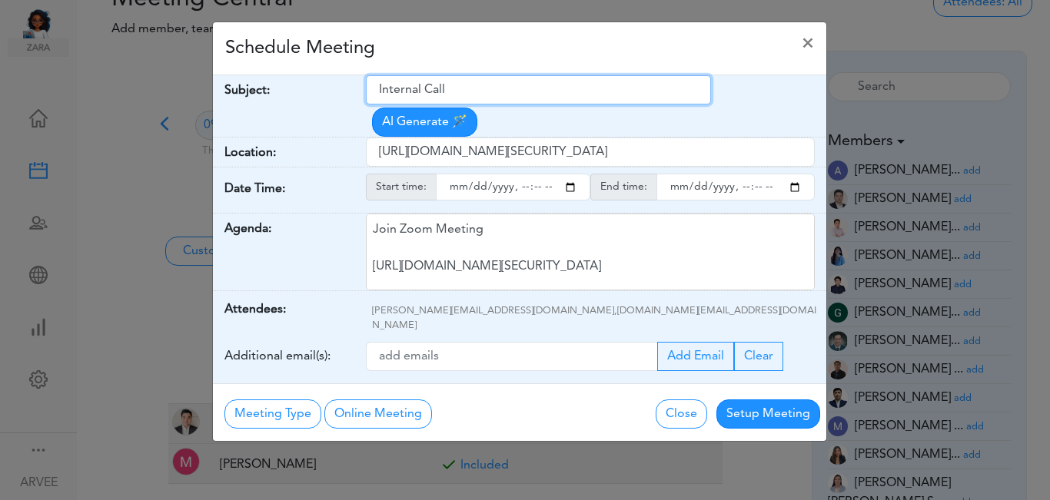
type input "Internal Call"
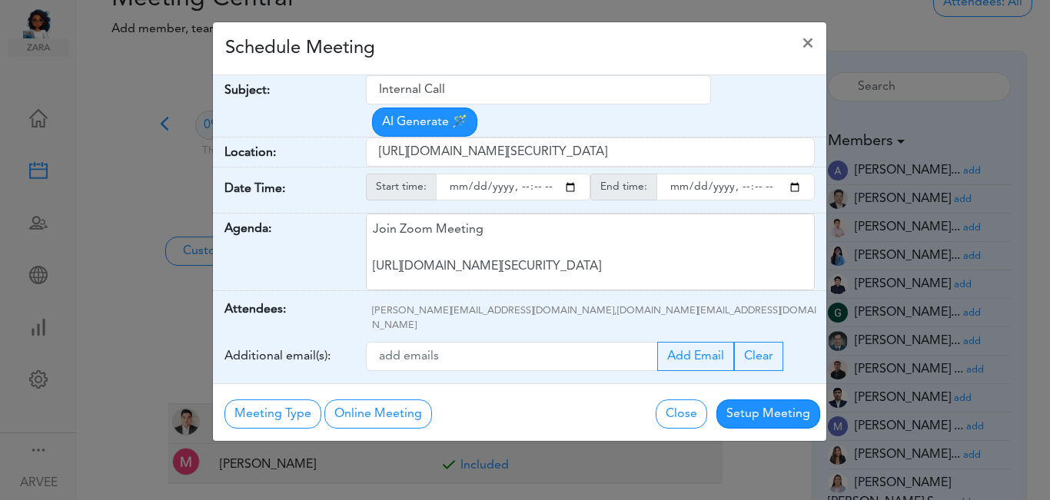
click at [526, 42] on div "Schedule Meeting ×" at bounding box center [519, 48] width 613 height 53
click at [570, 174] on input "starttime" at bounding box center [513, 187] width 154 height 27
click at [517, 174] on input "starttime" at bounding box center [513, 187] width 154 height 27
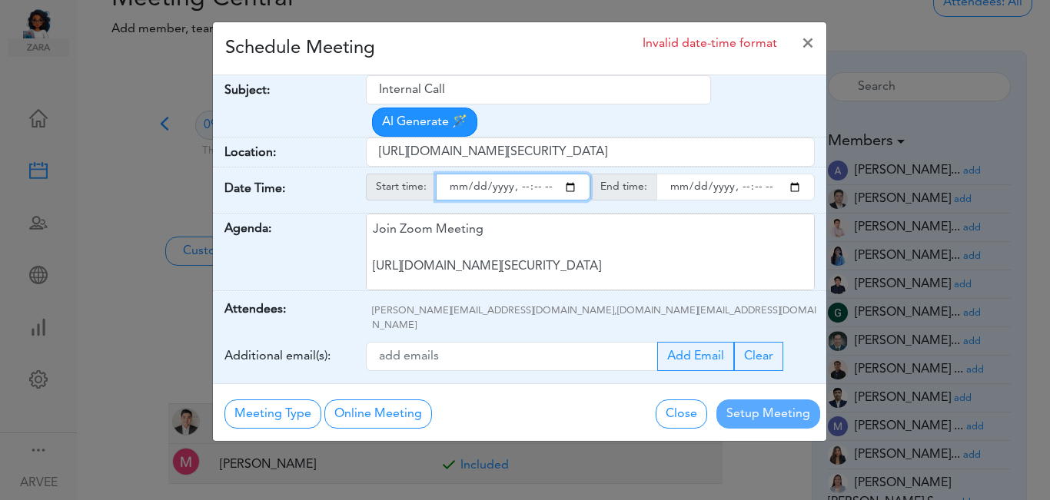
type input "[DATE]T15:22"
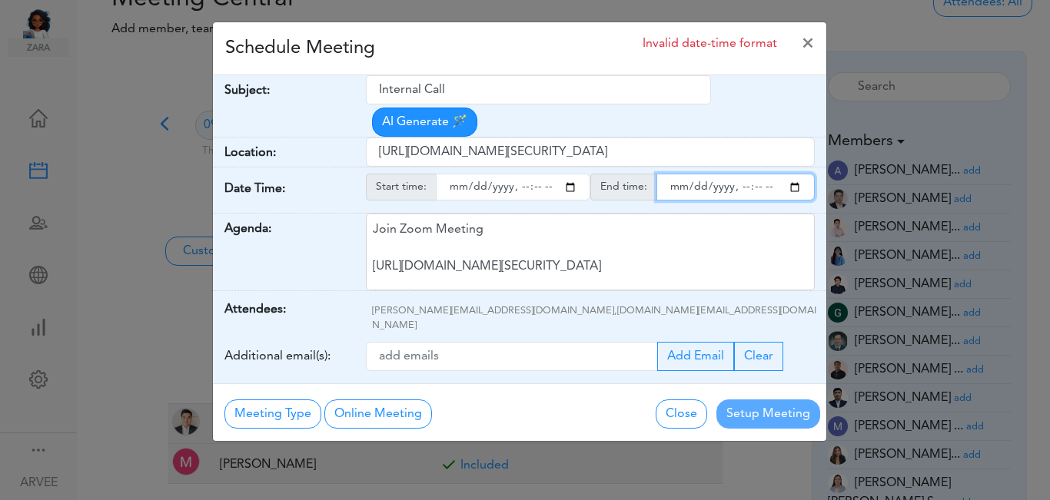
click at [797, 174] on input "endtime" at bounding box center [735, 187] width 158 height 27
click at [739, 174] on input "endtime" at bounding box center [735, 187] width 158 height 27
click at [756, 174] on input "endtime" at bounding box center [735, 187] width 158 height 27
type input "[DATE]T15:00"
click at [757, 174] on input "endtime" at bounding box center [735, 187] width 158 height 27
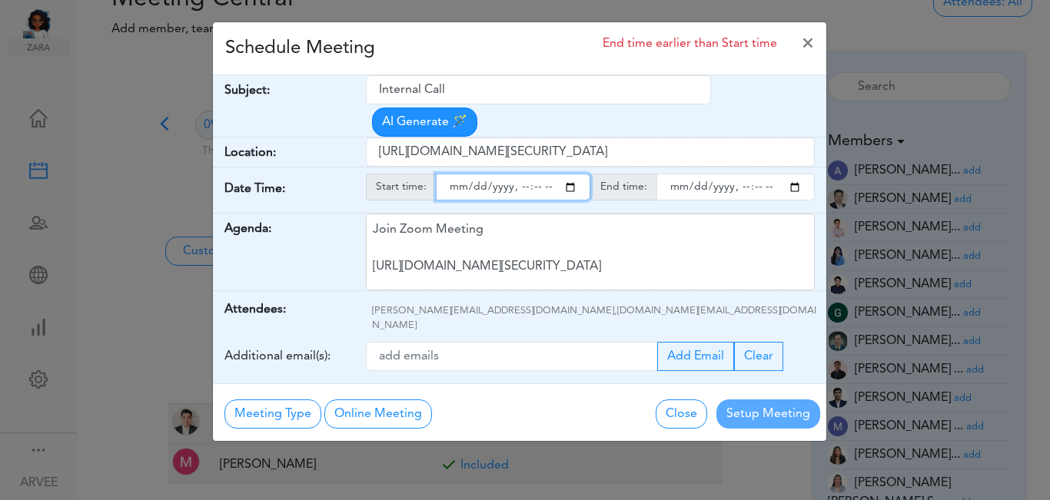
click at [533, 174] on input "starttime" at bounding box center [513, 187] width 154 height 27
type input "[DATE]T15:00"
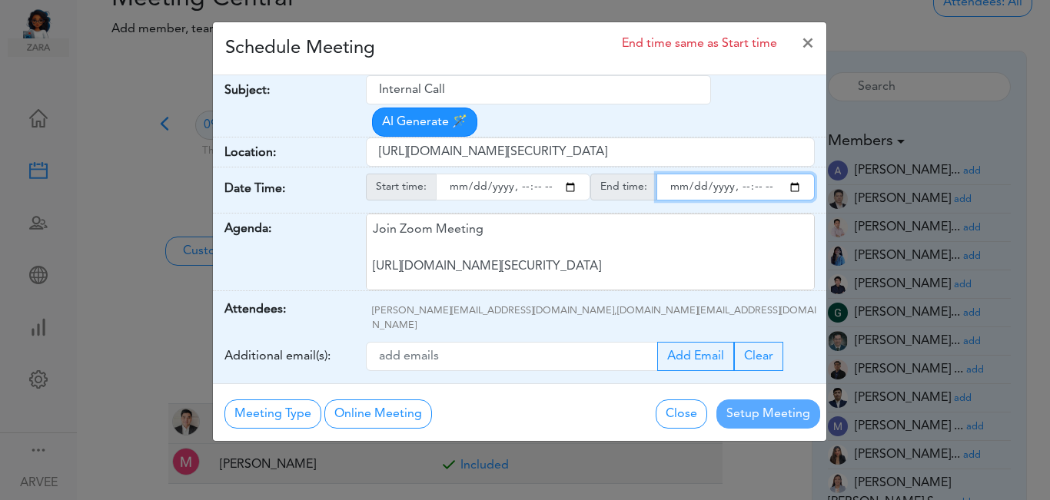
click at [759, 174] on input "endtime" at bounding box center [735, 187] width 158 height 27
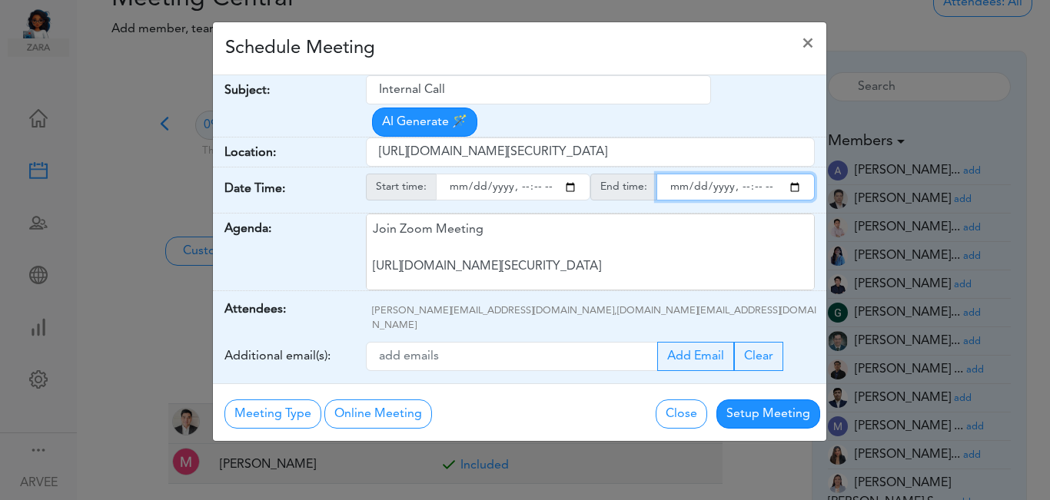
type input "[DATE]T15:15"
click at [569, 50] on div "Schedule Meeting ×" at bounding box center [519, 48] width 613 height 53
click at [569, 51] on div "Schedule Meeting ×" at bounding box center [519, 48] width 613 height 53
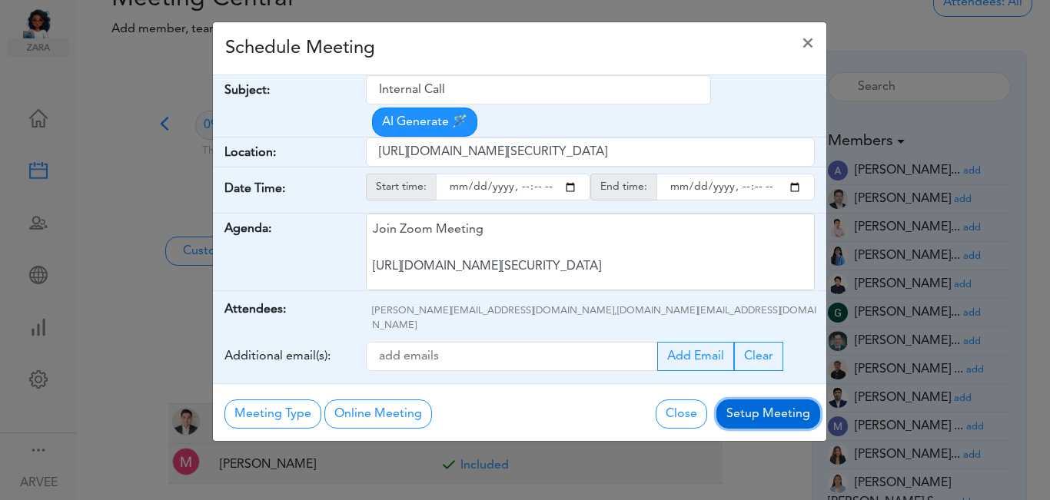
click at [757, 400] on button "Setup Meeting" at bounding box center [768, 414] width 104 height 29
